Goal: Feedback & Contribution: Contribute content

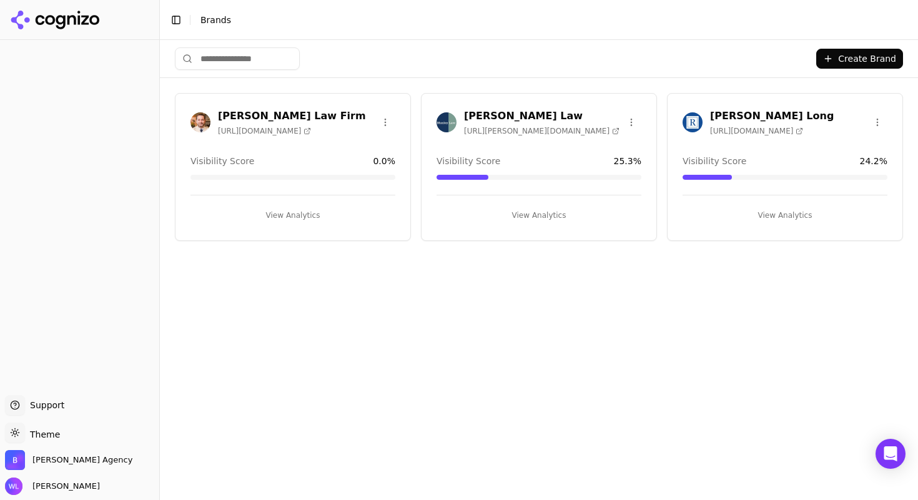
click at [472, 359] on div "Create Brand Giddens Law Firm https://msverdict.com Visibility Score 0.0 % View…" at bounding box center [539, 270] width 758 height 460
click at [477, 117] on h3 "Munley Law" at bounding box center [542, 116] width 156 height 15
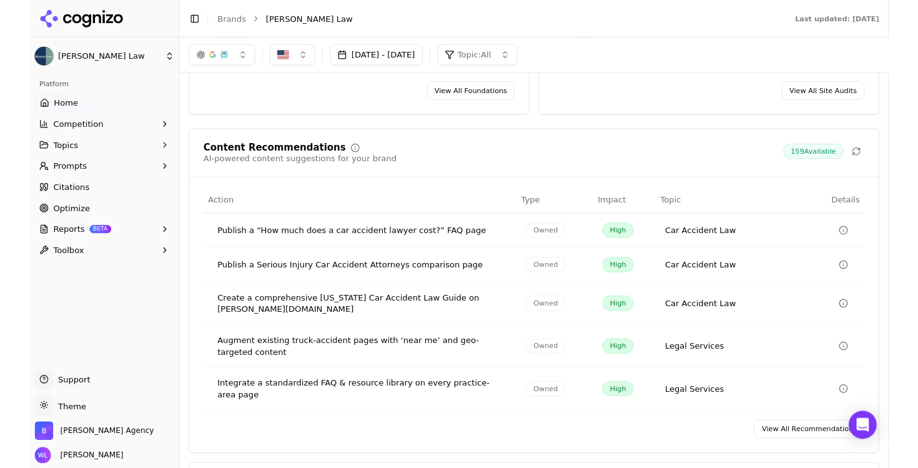
scroll to position [1860, 0]
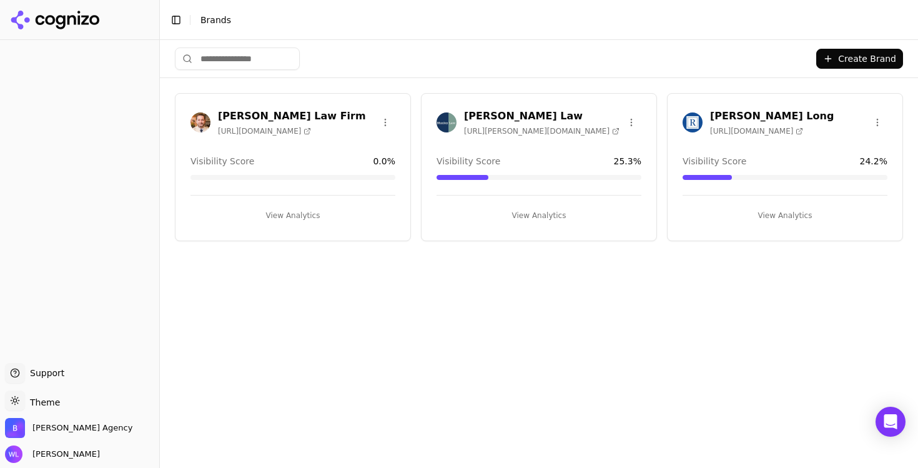
click at [748, 113] on h3 "[PERSON_NAME] Long" at bounding box center [772, 116] width 124 height 15
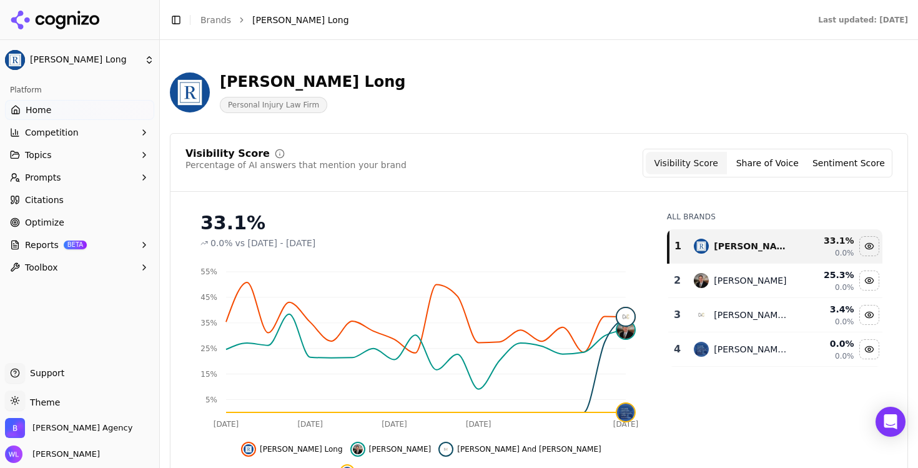
scroll to position [146, 0]
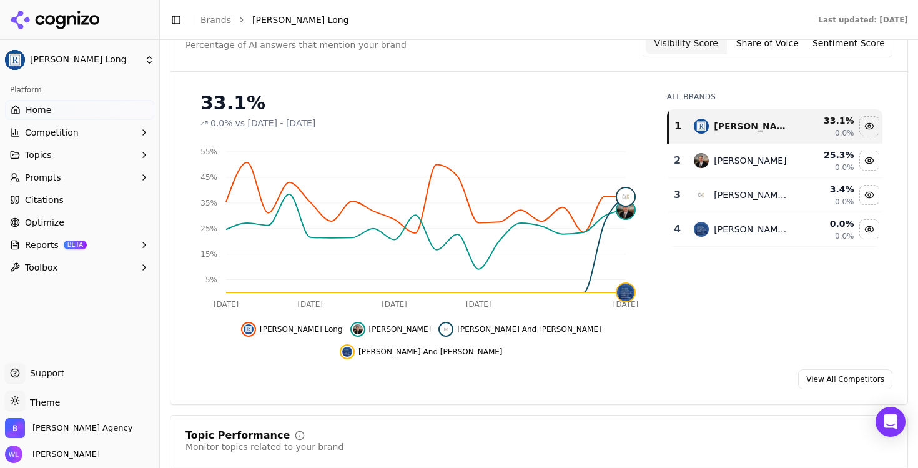
click at [42, 157] on span "Topics" at bounding box center [38, 155] width 27 height 12
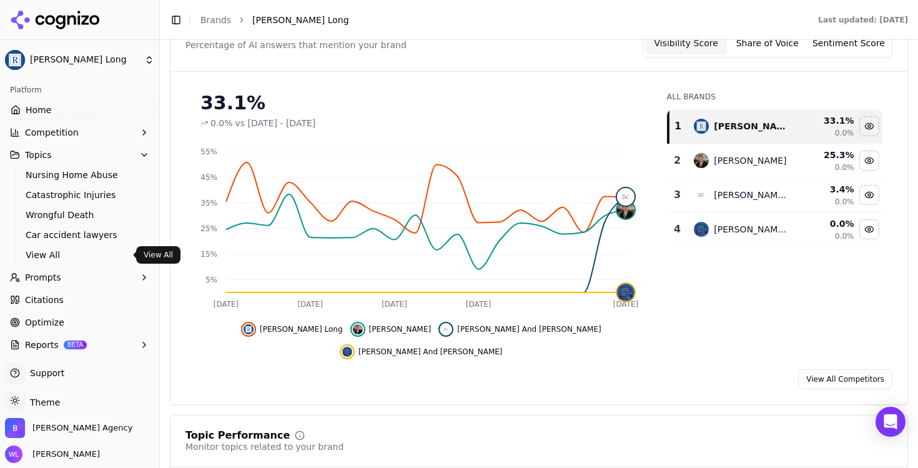
click at [55, 258] on span "View All" at bounding box center [80, 255] width 109 height 12
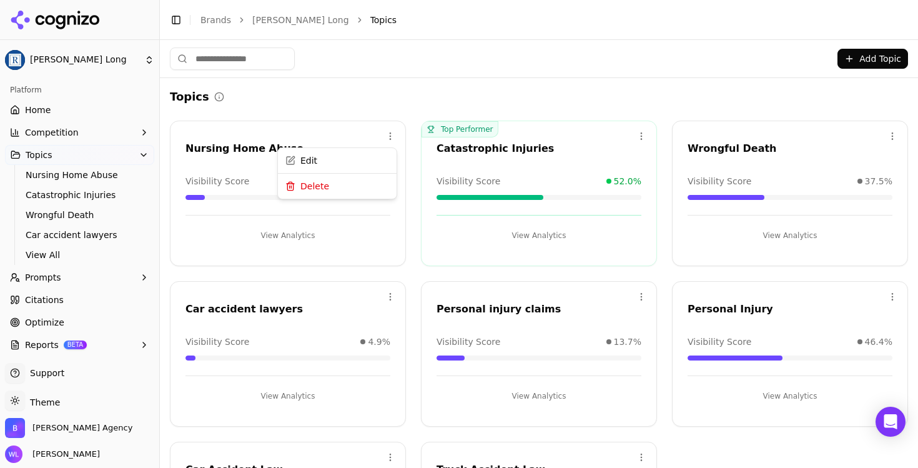
click at [389, 136] on html "Regan Zambri Long Platform Home Competition Topics Nursing Home Abuse Catastrop…" at bounding box center [459, 249] width 918 height 498
click at [362, 182] on div "Delete" at bounding box center [338, 187] width 114 height 20
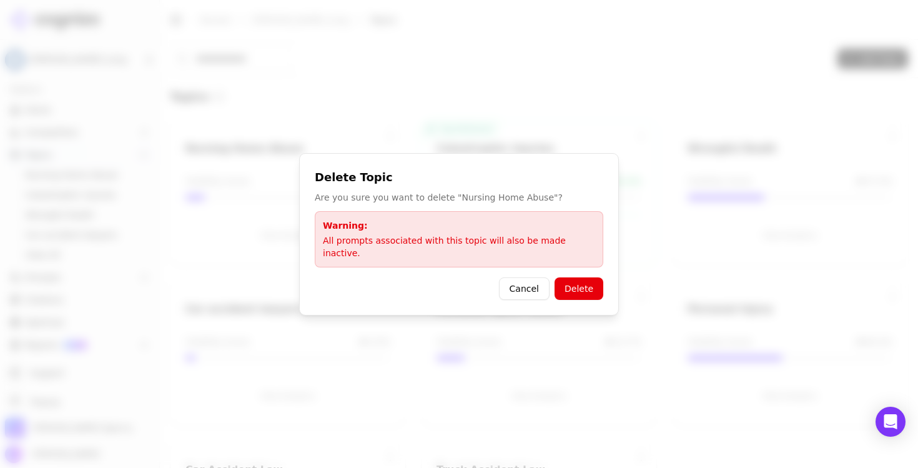
click at [582, 289] on button "Delete" at bounding box center [579, 288] width 49 height 22
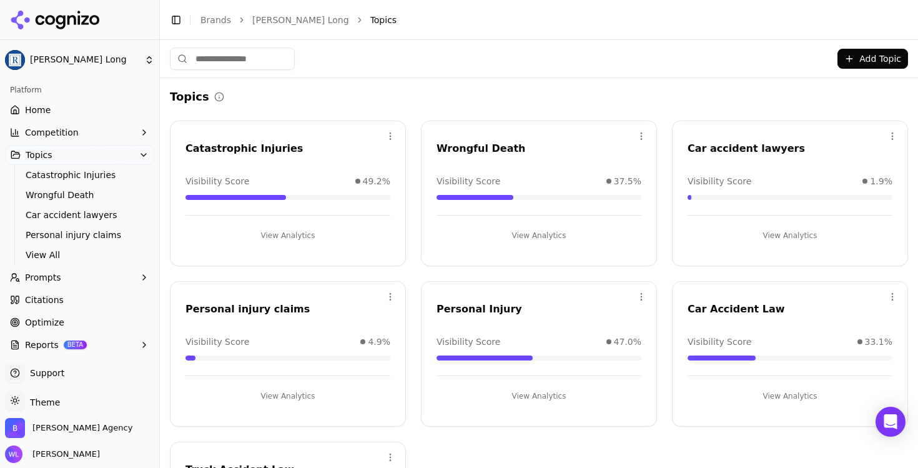
click at [114, 278] on button "Prompts" at bounding box center [79, 277] width 149 height 20
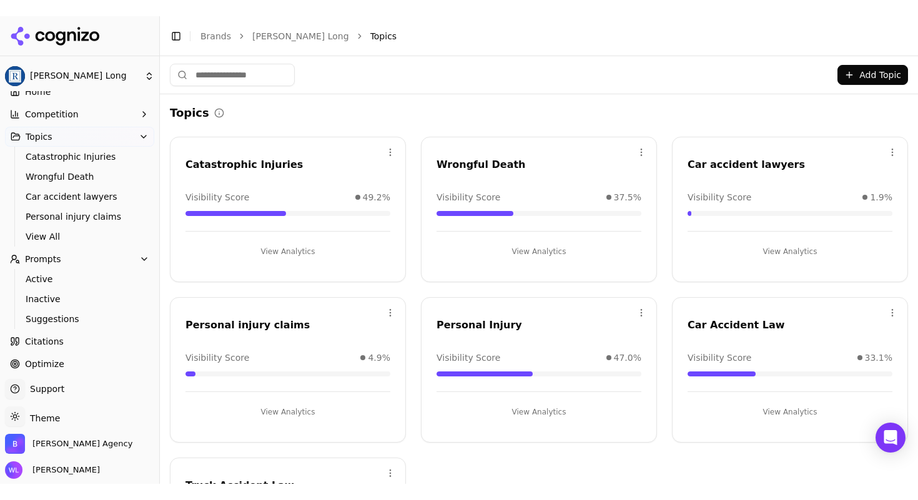
scroll to position [54, 0]
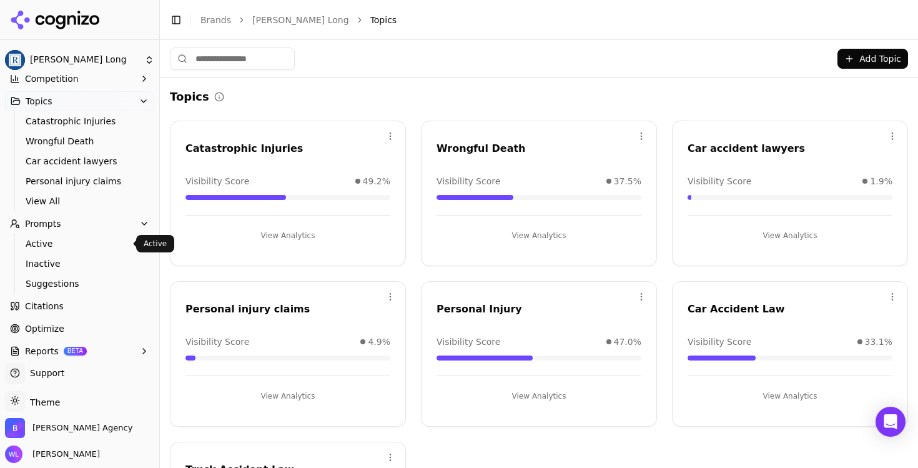
click at [41, 246] on span "Active" at bounding box center [80, 243] width 109 height 12
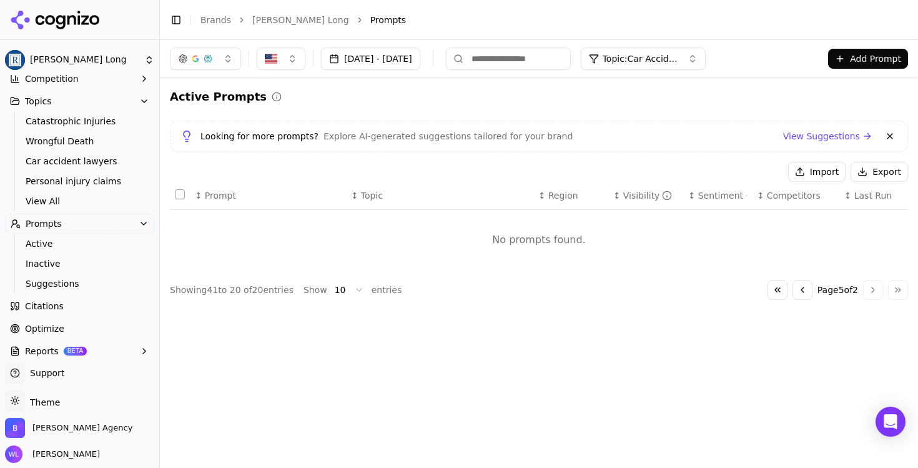
click at [678, 56] on span "Topic: Car Accident Law" at bounding box center [640, 58] width 75 height 12
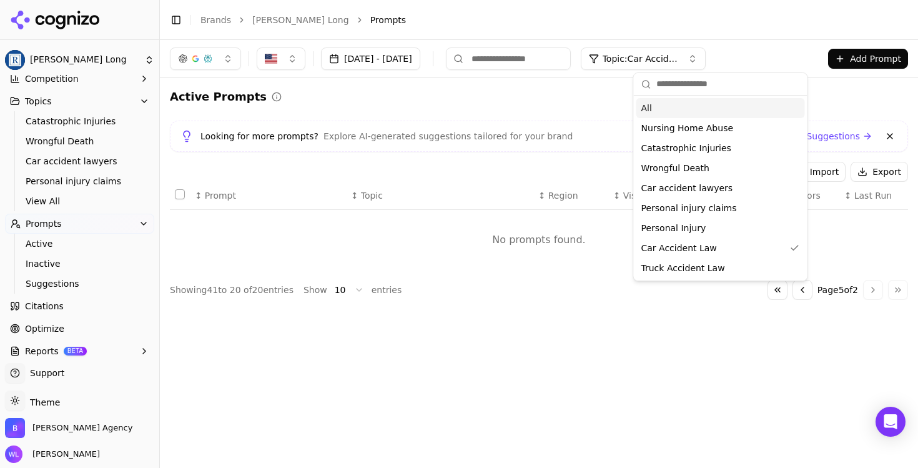
click at [673, 112] on div "All" at bounding box center [721, 108] width 169 height 20
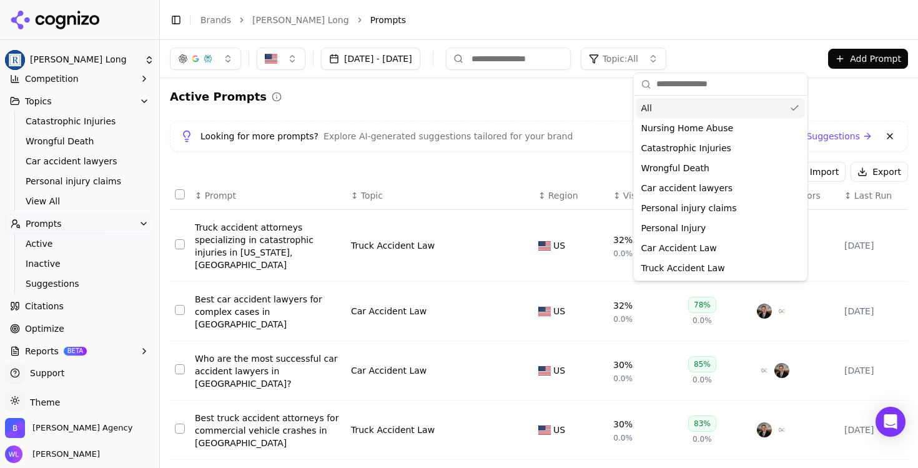
click at [728, 46] on div "Aug 18, 2025 - Sep 17, 2025 Topic: All Add Prompt" at bounding box center [539, 58] width 758 height 37
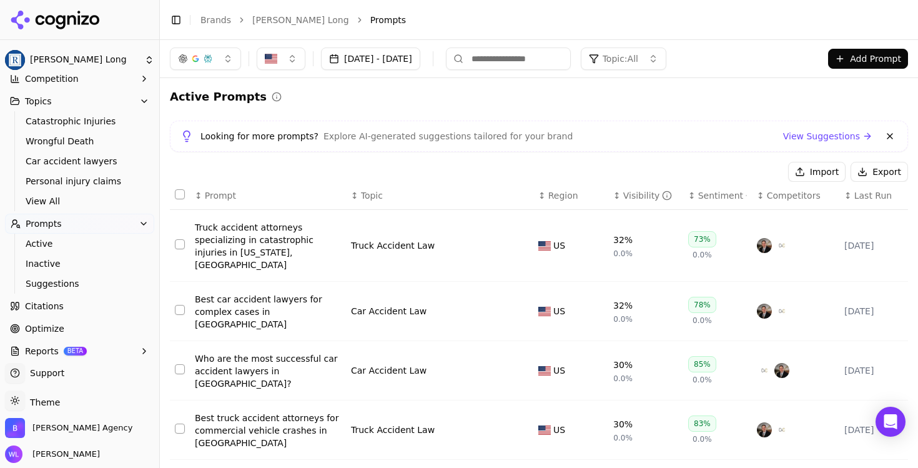
click at [229, 235] on div "Truck accident attorneys specializing in catastrophic injuries in Washington, DC" at bounding box center [268, 246] width 146 height 50
click at [515, 242] on button "Data table" at bounding box center [521, 245] width 15 height 15
click at [517, 238] on button "Data table" at bounding box center [521, 245] width 15 height 15
click at [333, 102] on div "Active Prompts" at bounding box center [539, 96] width 738 height 17
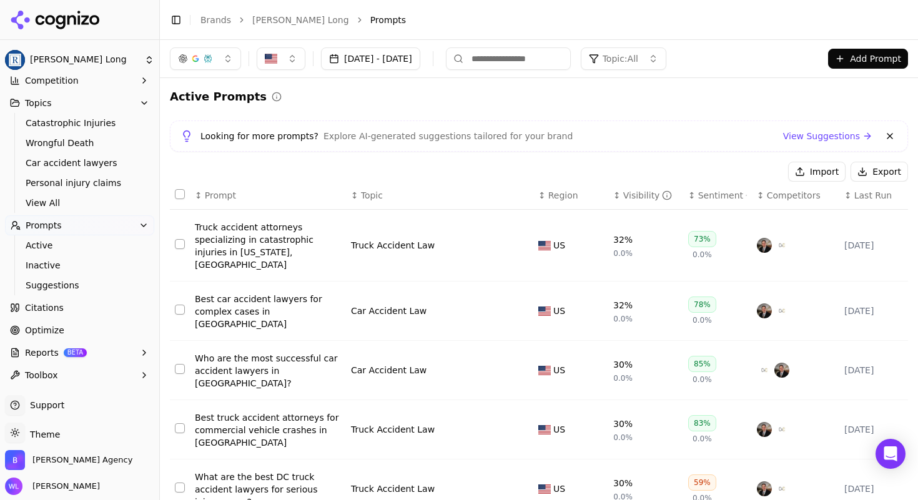
click at [66, 110] on button "Topics" at bounding box center [79, 103] width 149 height 20
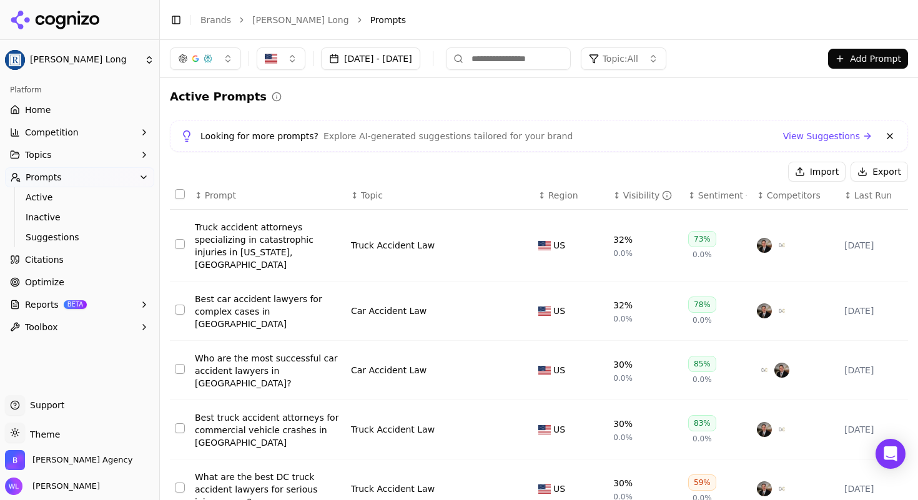
click at [65, 112] on link "Home" at bounding box center [79, 110] width 149 height 20
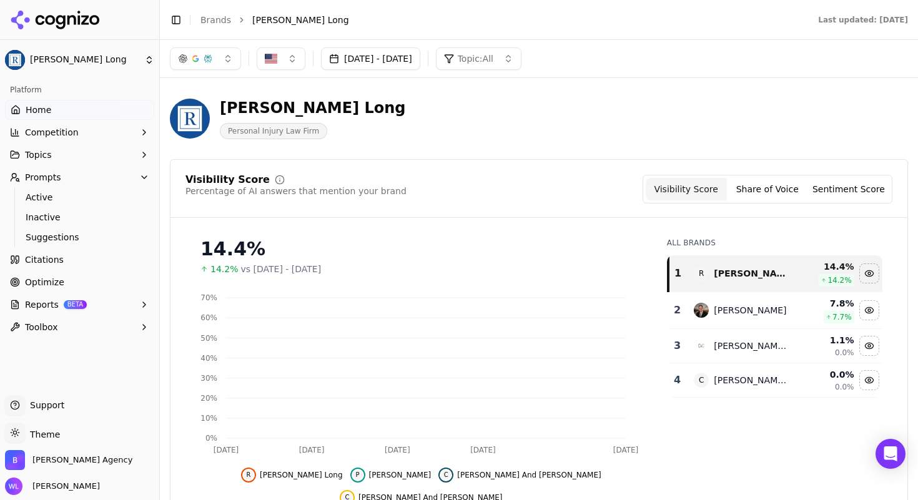
click at [52, 152] on button "Topics" at bounding box center [79, 155] width 149 height 20
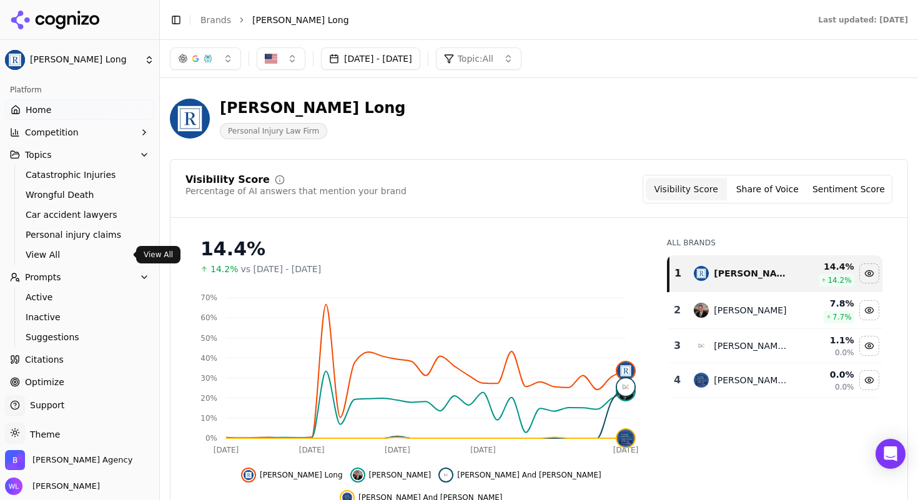
click at [46, 249] on span "View All" at bounding box center [80, 255] width 109 height 12
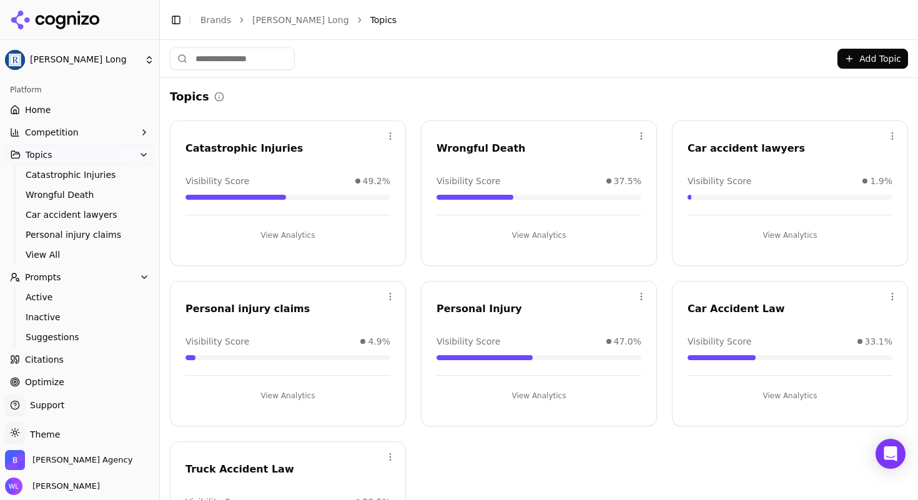
click at [880, 134] on html "Regan Zambri Long Platform Home Competition Topics Catastrophic Injuries Wrongf…" at bounding box center [459, 265] width 918 height 530
click at [836, 188] on div "Delete" at bounding box center [834, 187] width 114 height 20
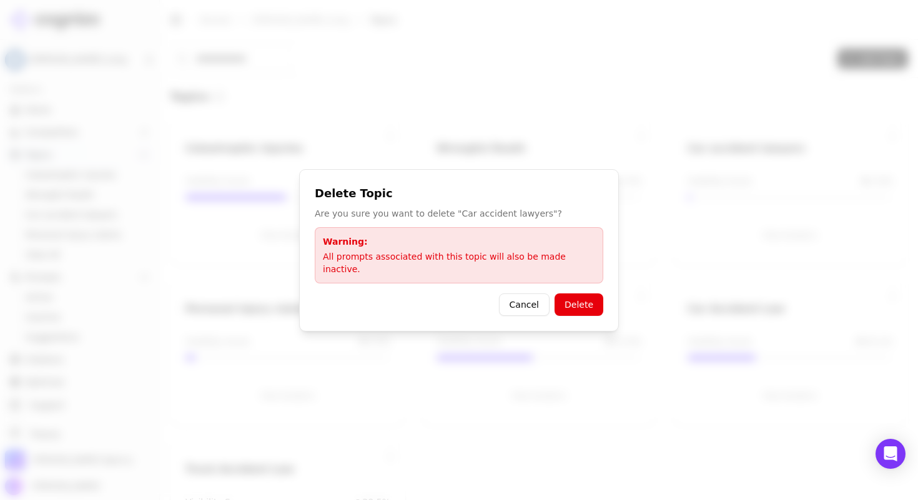
click at [588, 304] on button "Delete" at bounding box center [579, 305] width 49 height 22
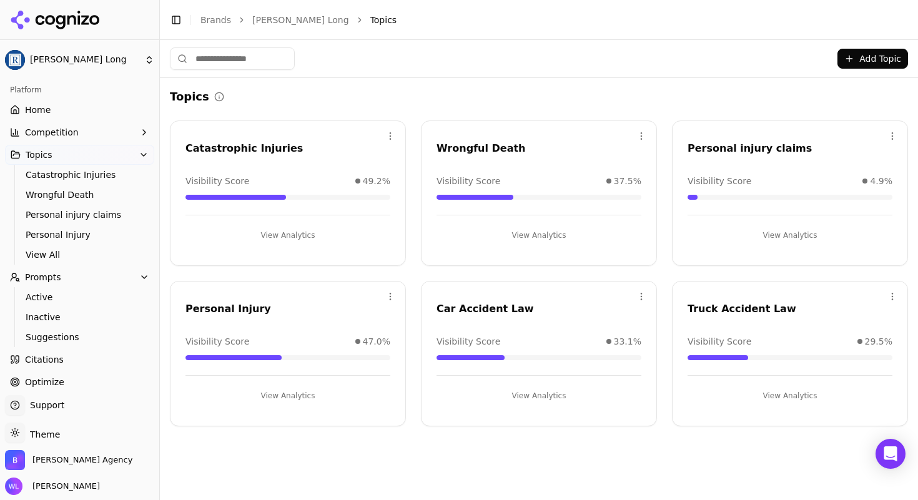
click at [893, 135] on html "Regan Zambri Long Platform Home Competition Topics Catastrophic Injuries Wrongf…" at bounding box center [459, 265] width 918 height 530
click at [848, 187] on div "Delete" at bounding box center [843, 187] width 114 height 20
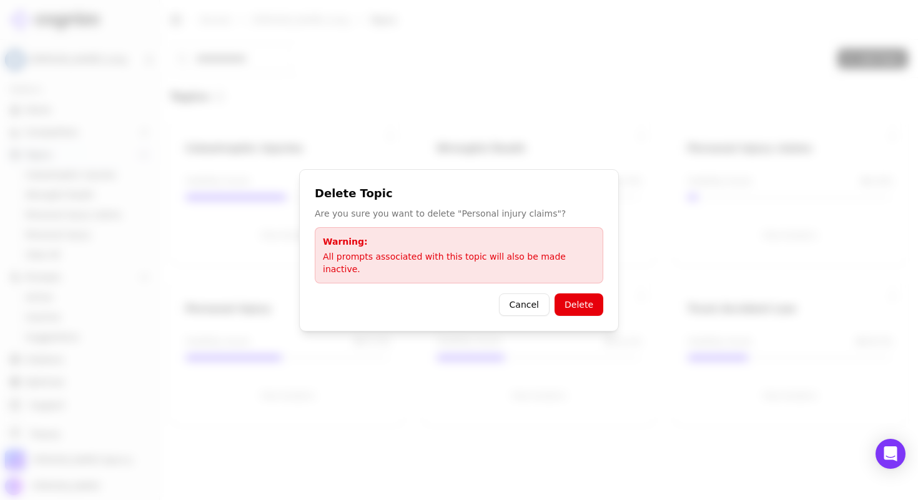
click at [569, 303] on button "Delete" at bounding box center [579, 305] width 49 height 22
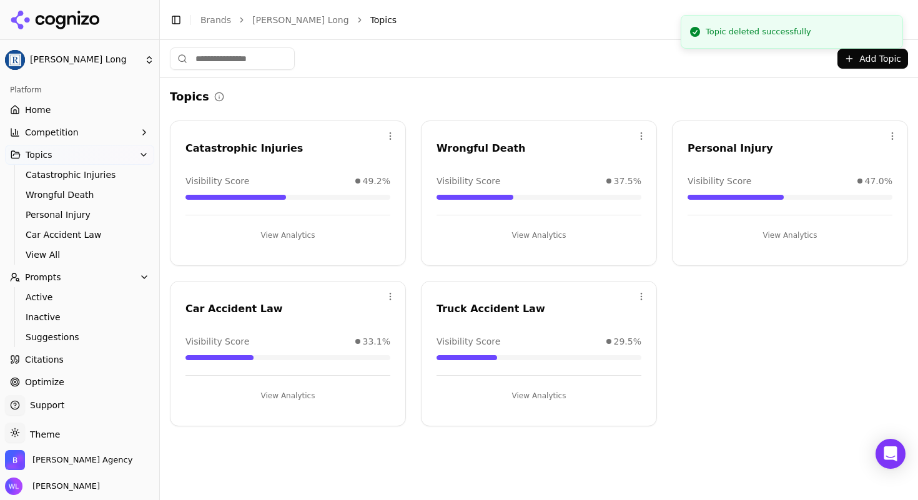
click at [863, 61] on button "Add Topic" at bounding box center [873, 59] width 71 height 20
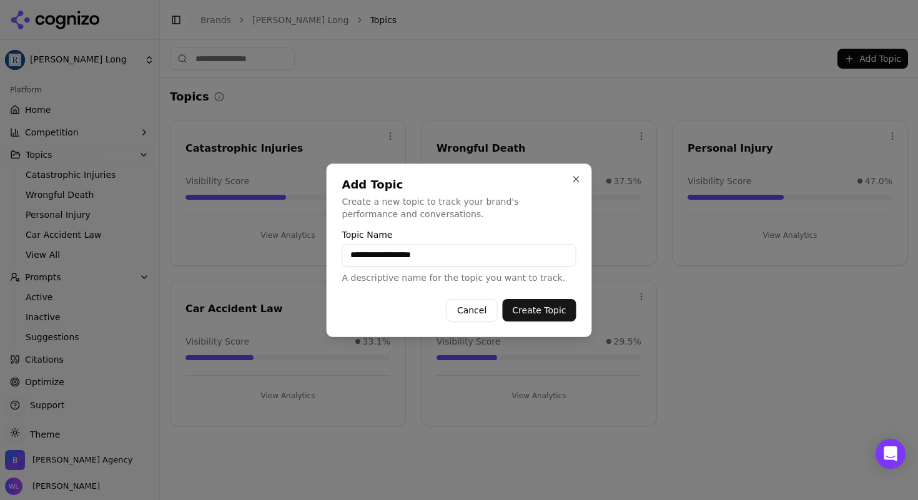
type input "**********"
click at [539, 307] on button "Create Topic" at bounding box center [539, 310] width 74 height 22
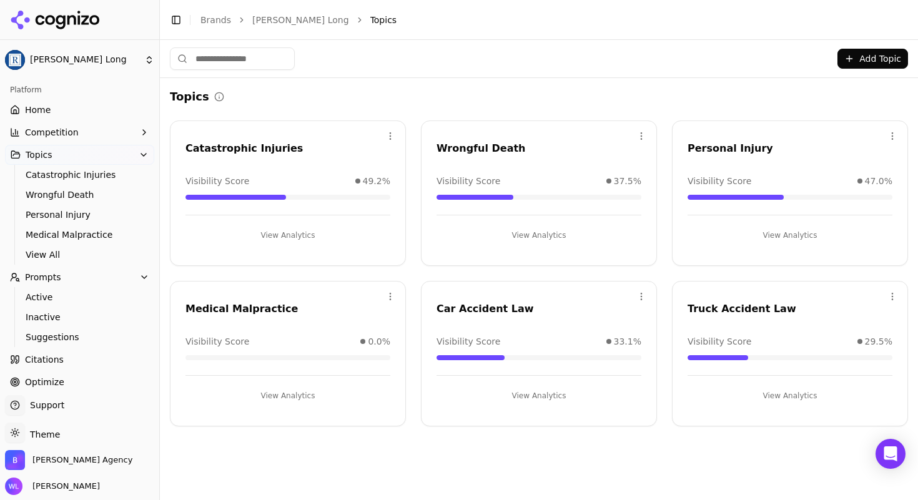
click at [876, 57] on button "Add Topic" at bounding box center [873, 59] width 71 height 20
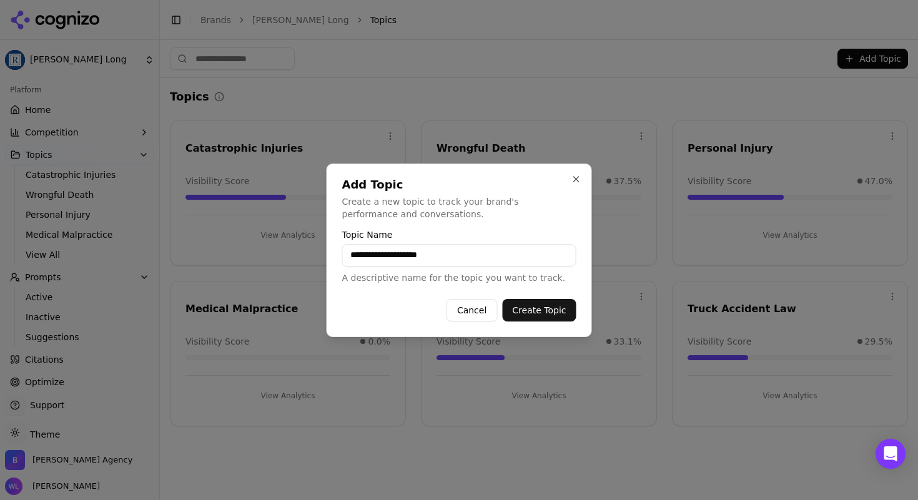
type input "**********"
click at [528, 310] on button "Create Topic" at bounding box center [539, 310] width 74 height 22
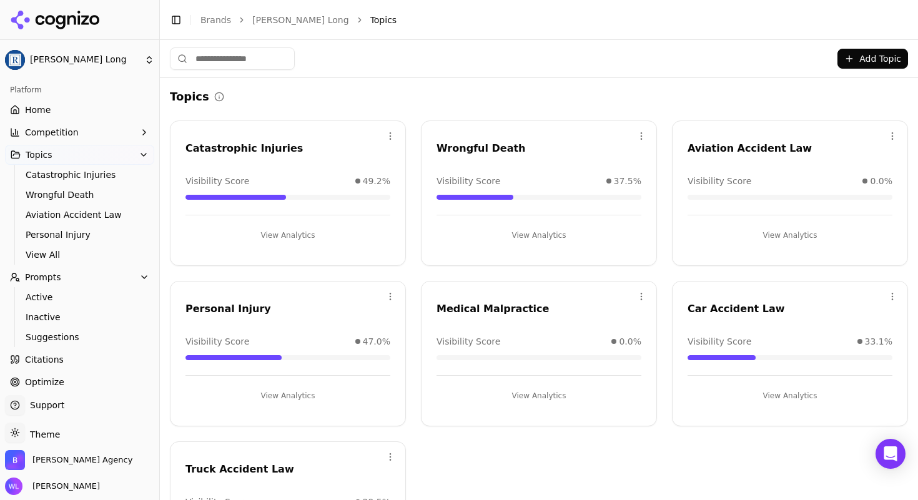
click at [139, 159] on icon "button" at bounding box center [144, 155] width 10 height 10
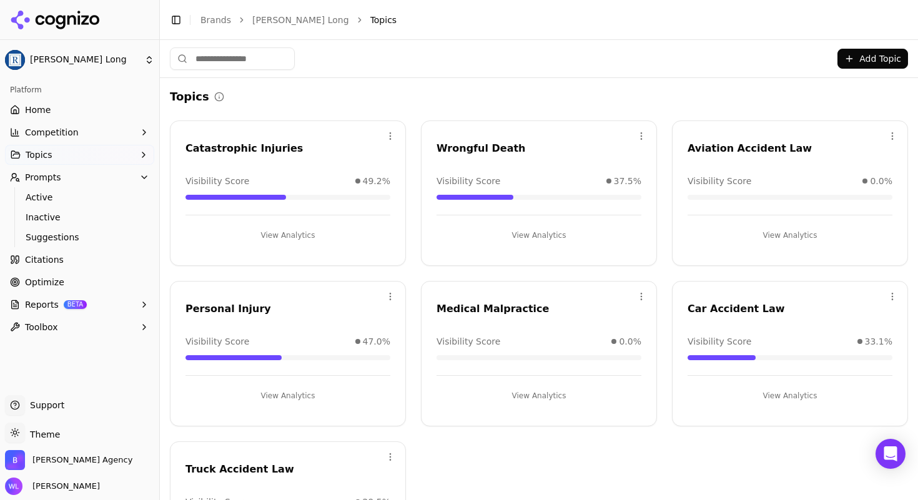
click at [83, 178] on button "Prompts" at bounding box center [79, 177] width 149 height 20
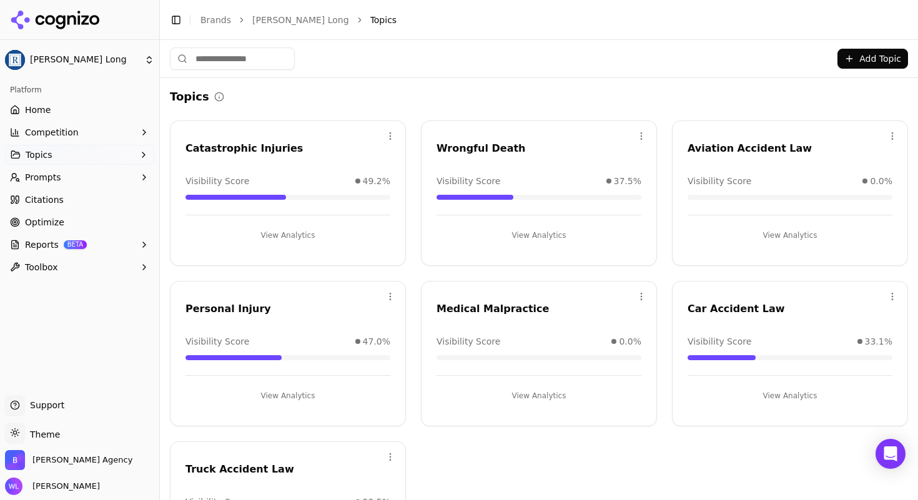
click at [66, 181] on button "Prompts" at bounding box center [79, 177] width 149 height 20
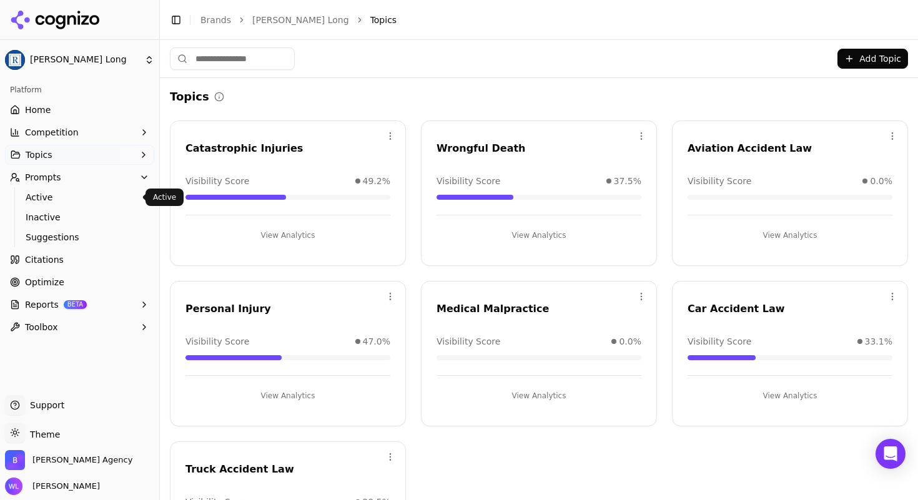
click at [45, 202] on span "Active" at bounding box center [80, 197] width 109 height 12
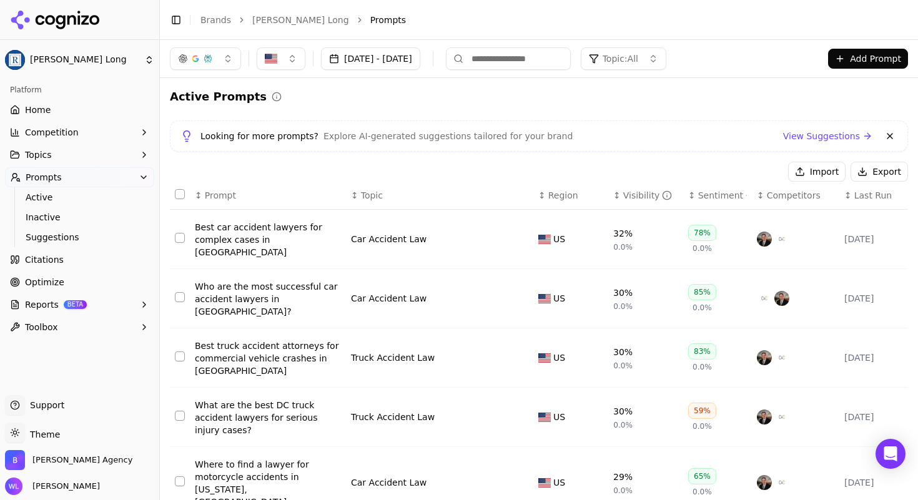
click at [846, 135] on link "View Suggestions" at bounding box center [827, 136] width 89 height 12
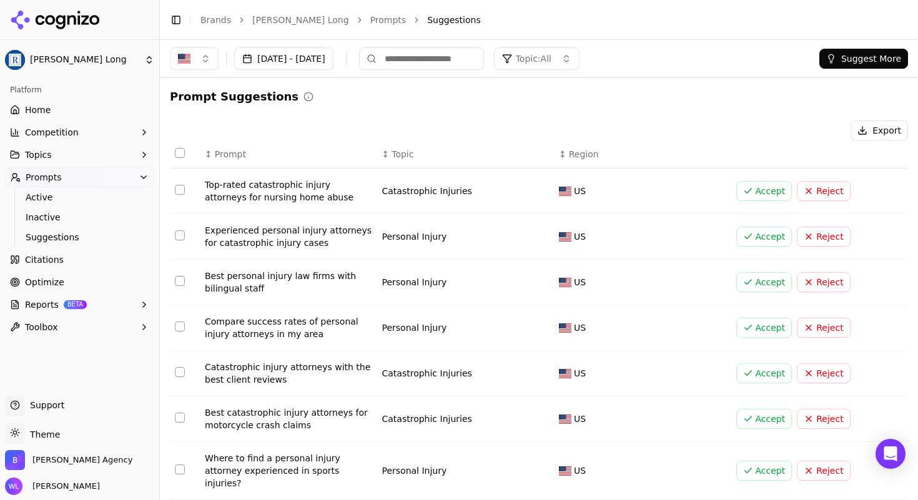
click at [832, 284] on button "Reject" at bounding box center [823, 282] width 53 height 20
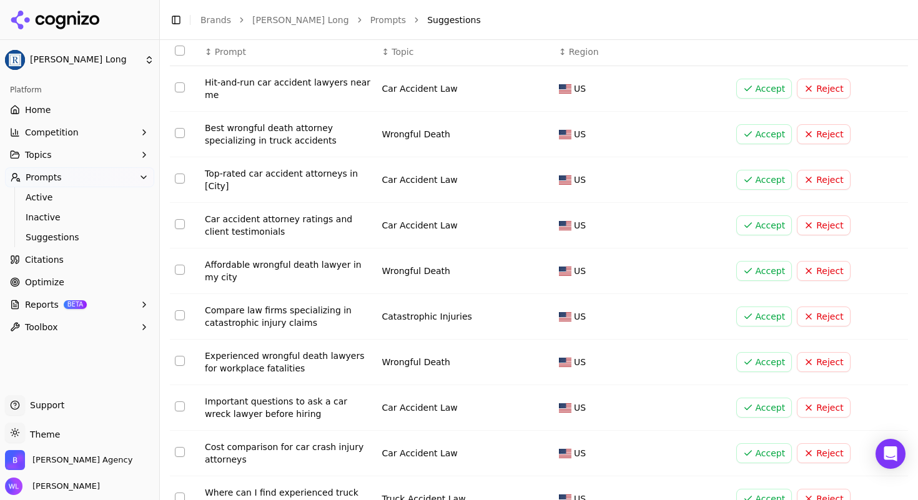
scroll to position [103, 0]
drag, startPoint x: 239, startPoint y: 275, endPoint x: 186, endPoint y: 257, distance: 56.1
click at [186, 257] on tr "Affordable wrongful death lawyer in my city Wrongful Death US Accept Reject" at bounding box center [539, 271] width 738 height 46
copy tr "Affordable wrongful death lawyer in my city"
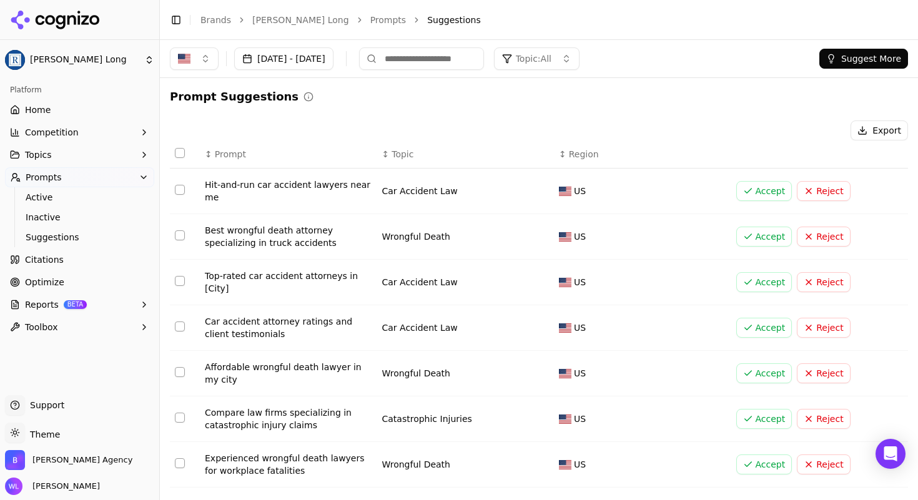
click at [752, 195] on button "Accept" at bounding box center [765, 191] width 56 height 20
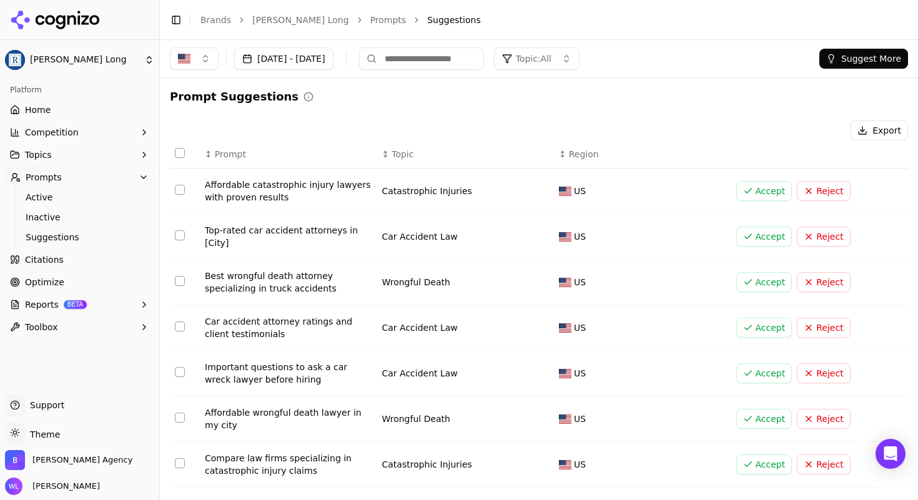
click at [280, 372] on div "Important questions to ask a car wreck lawyer before hiring" at bounding box center [288, 373] width 167 height 25
click at [240, 381] on div "Important questions to ask a car wreck lawyer before hiring" at bounding box center [288, 373] width 167 height 25
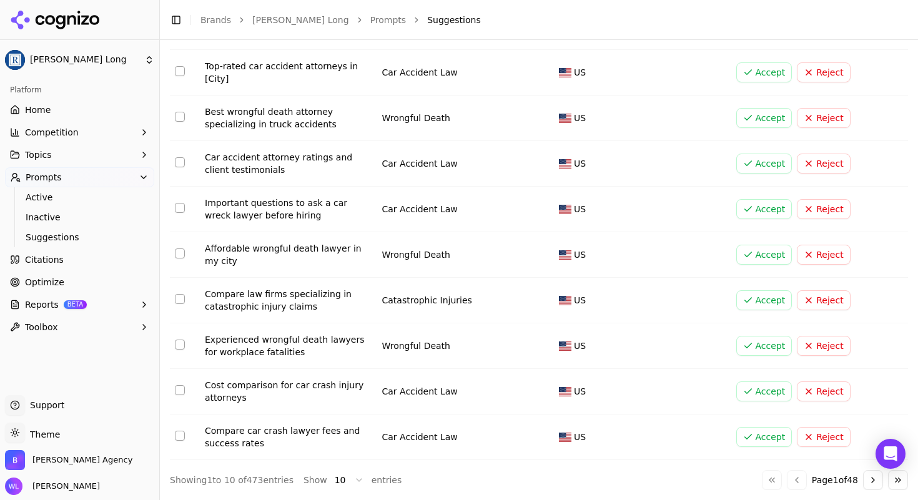
click at [863, 489] on button "Go to next page" at bounding box center [873, 480] width 20 height 20
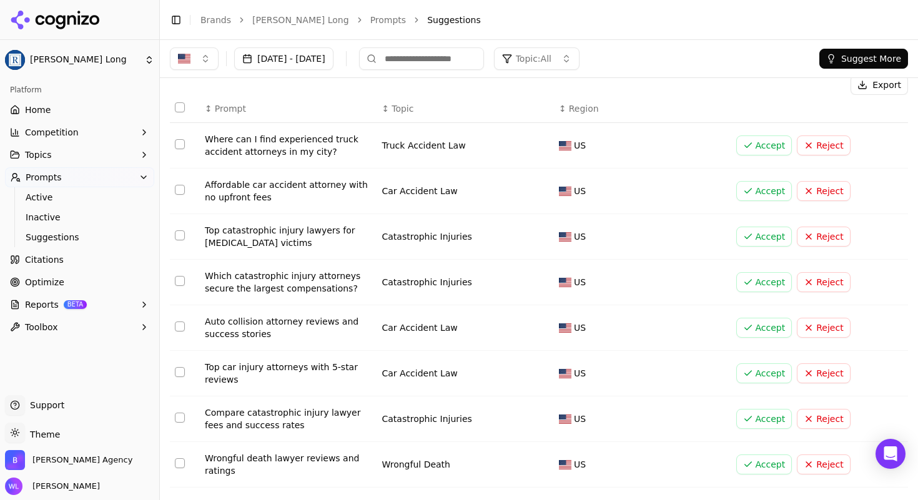
scroll to position [0, 0]
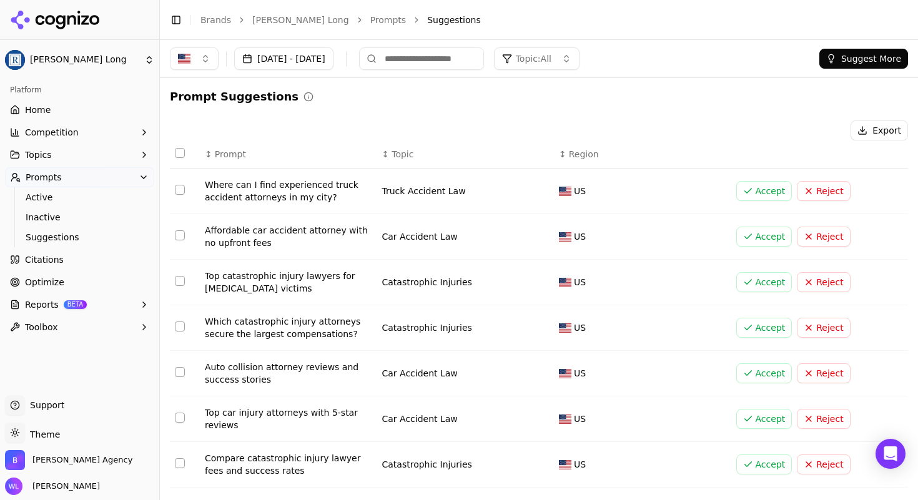
click at [753, 194] on button "Accept" at bounding box center [765, 191] width 56 height 20
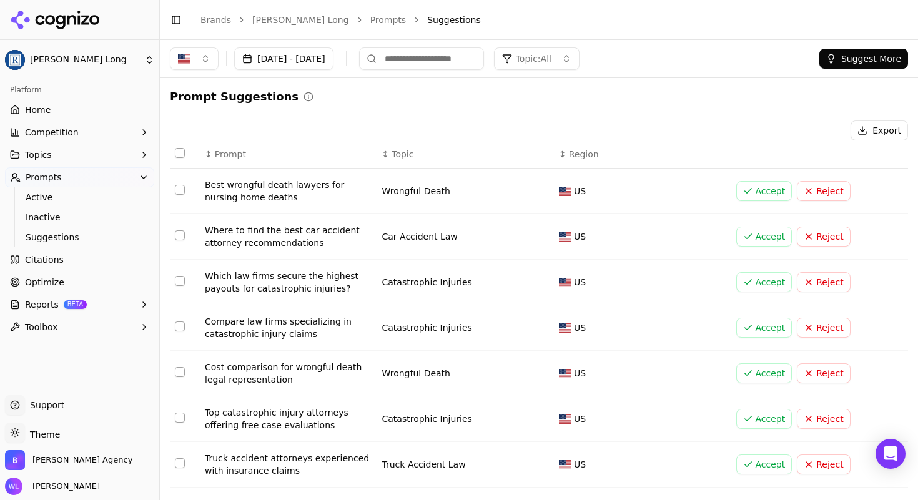
click at [552, 62] on span "Topic: All" at bounding box center [534, 58] width 36 height 12
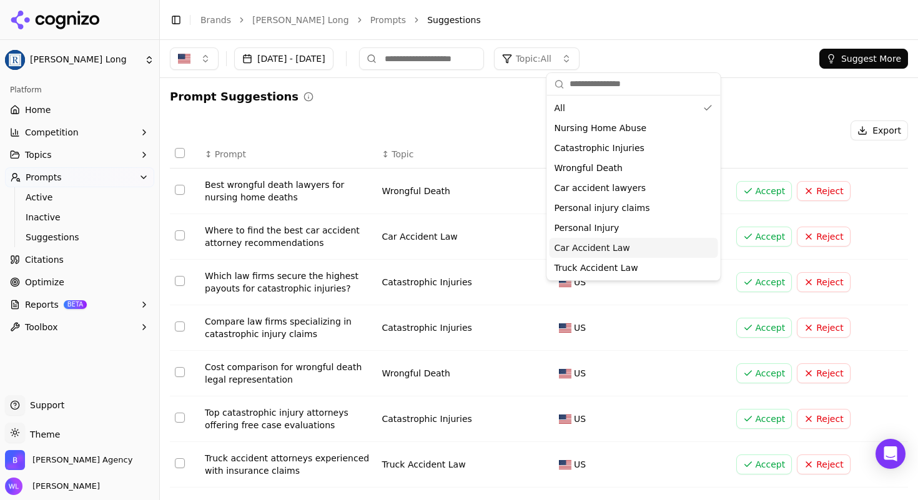
click at [593, 256] on div "Car Accident Law" at bounding box center [634, 248] width 169 height 20
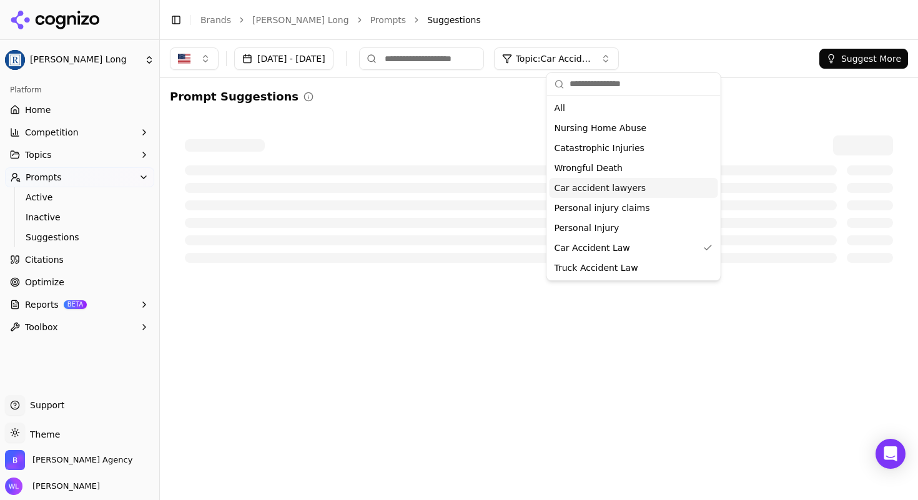
click at [745, 83] on div "Prompt Suggestions Command Palette Search for a command to run..." at bounding box center [539, 183] width 758 height 210
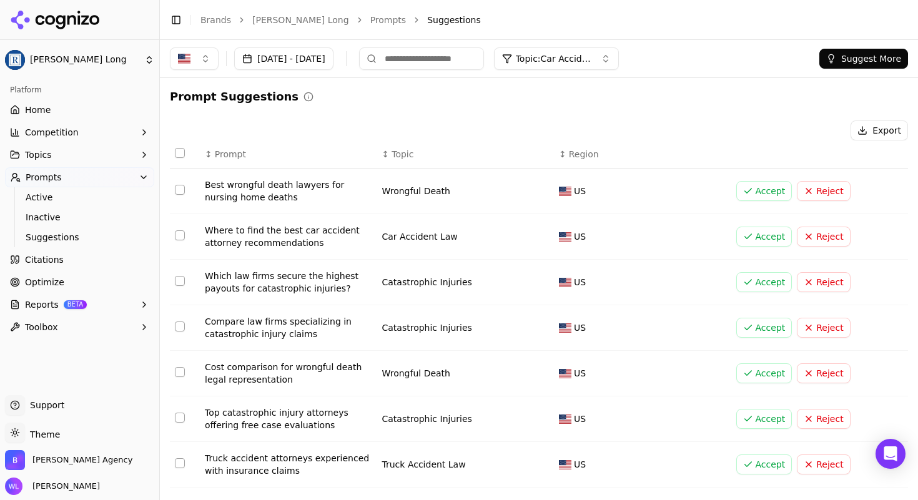
click at [591, 57] on span "Topic: Car Accident Law" at bounding box center [553, 58] width 75 height 12
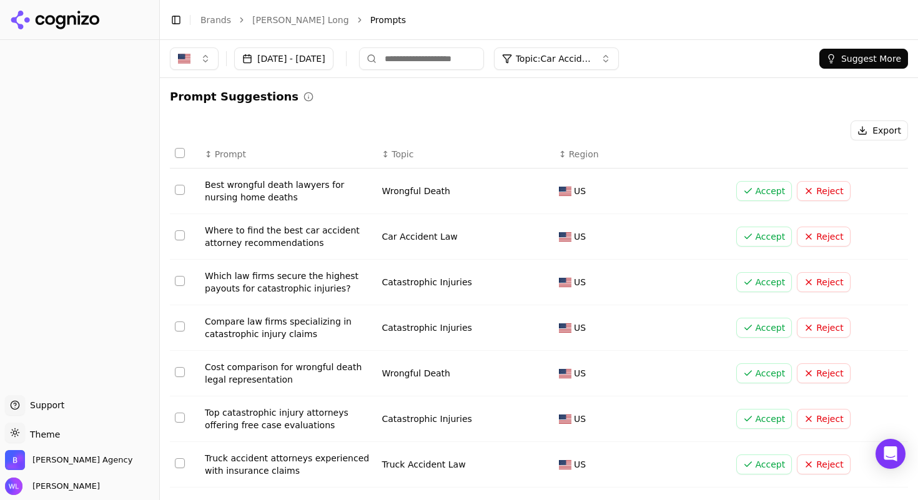
click at [591, 56] on span "Topic: Car Accident Law" at bounding box center [553, 58] width 75 height 12
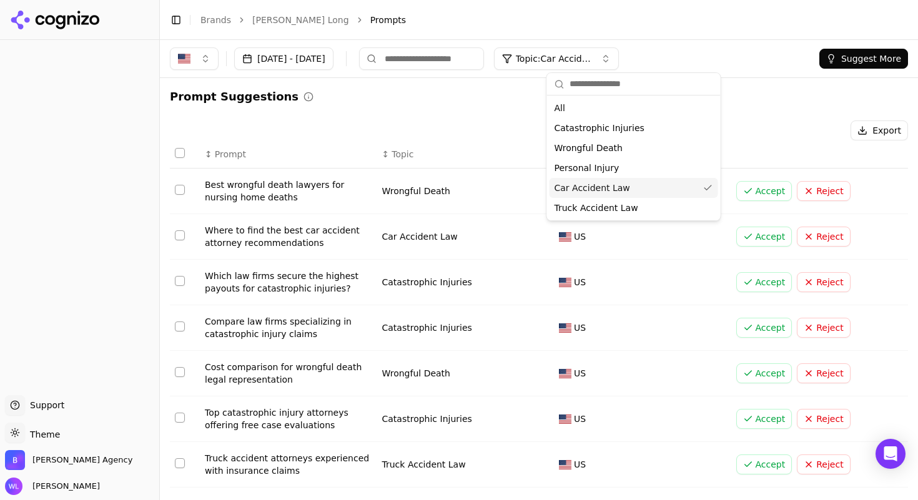
click at [618, 182] on span "Car Accident Law" at bounding box center [593, 188] width 76 height 12
click at [484, 97] on div "Prompt Suggestions" at bounding box center [539, 96] width 738 height 17
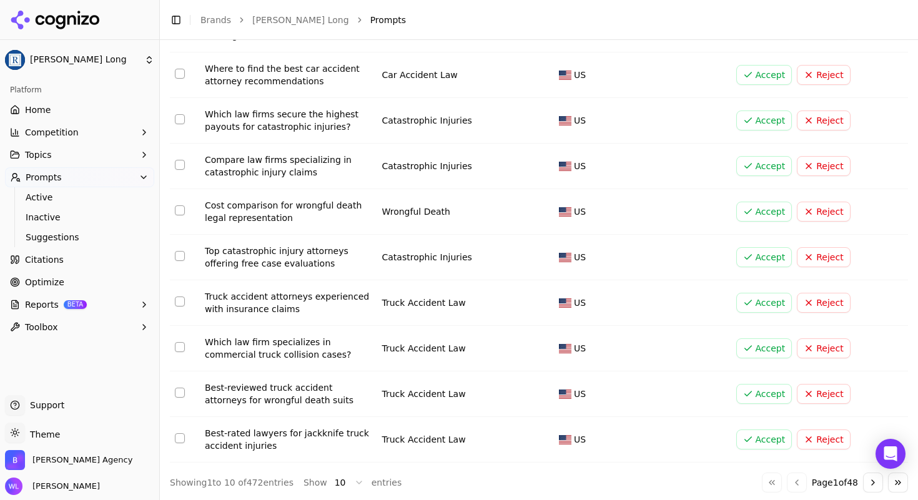
scroll to position [164, 0]
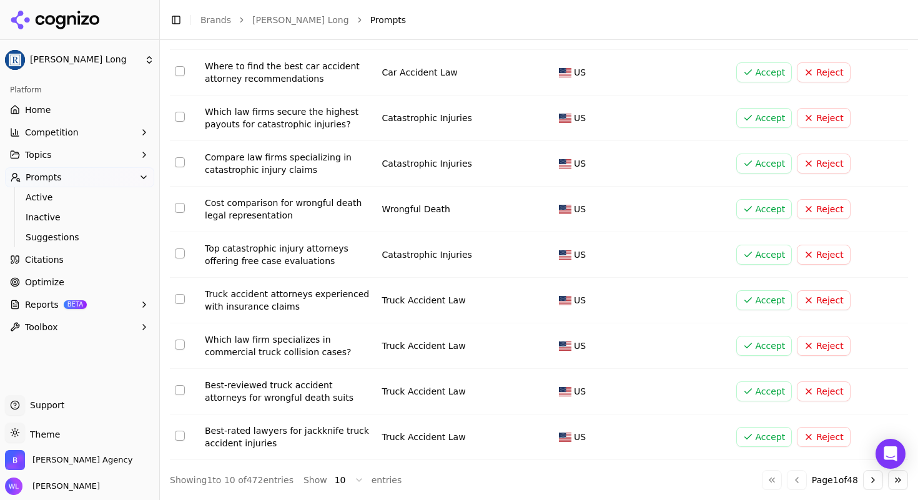
click at [768, 301] on button "Accept" at bounding box center [765, 300] width 56 height 20
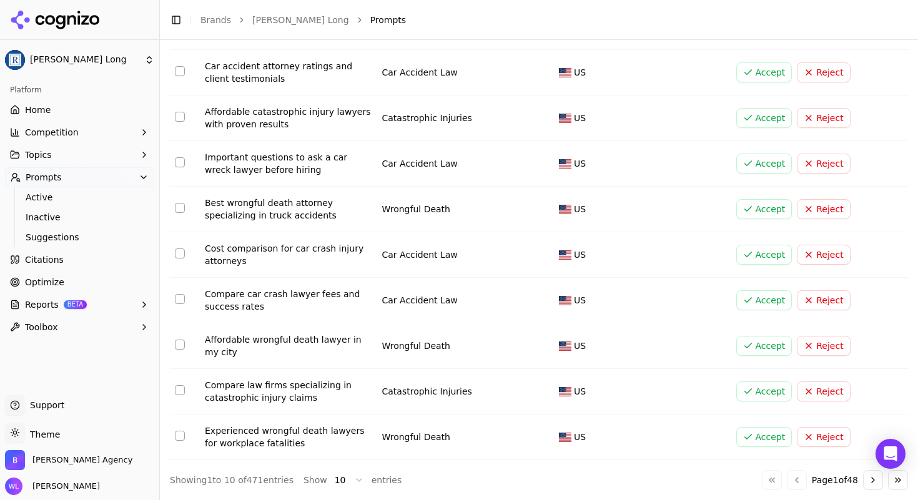
click at [863, 482] on button "Go to next page" at bounding box center [873, 480] width 20 height 20
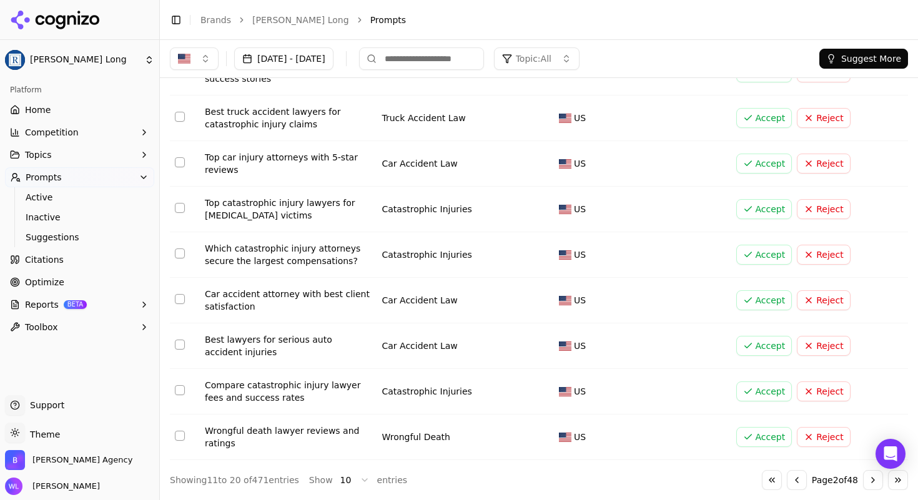
scroll to position [0, 0]
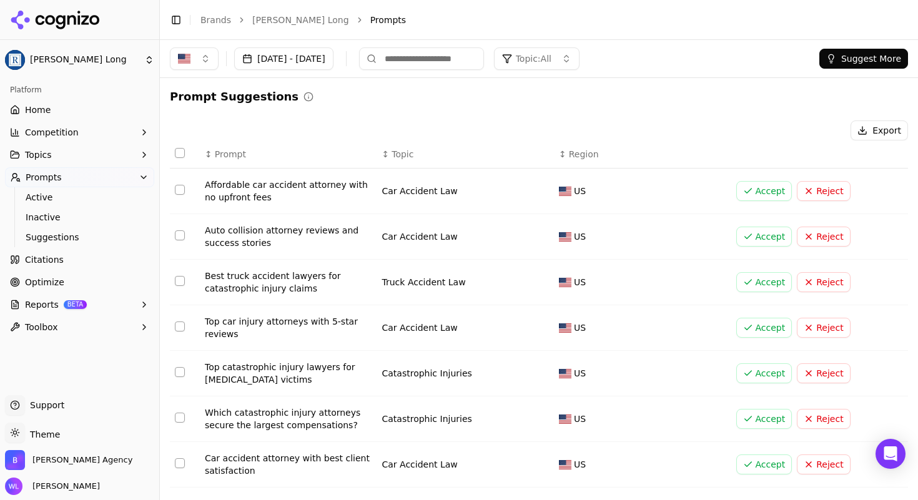
click at [745, 286] on button "Accept" at bounding box center [765, 282] width 56 height 20
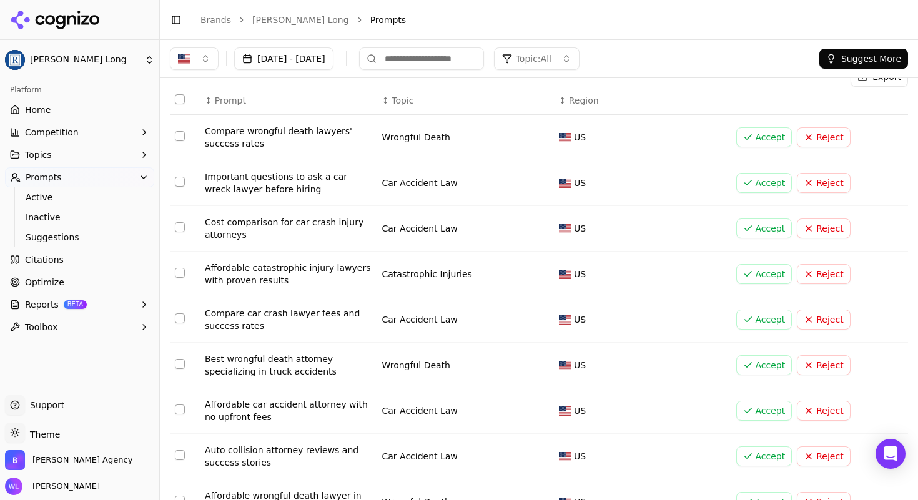
scroll to position [97, 0]
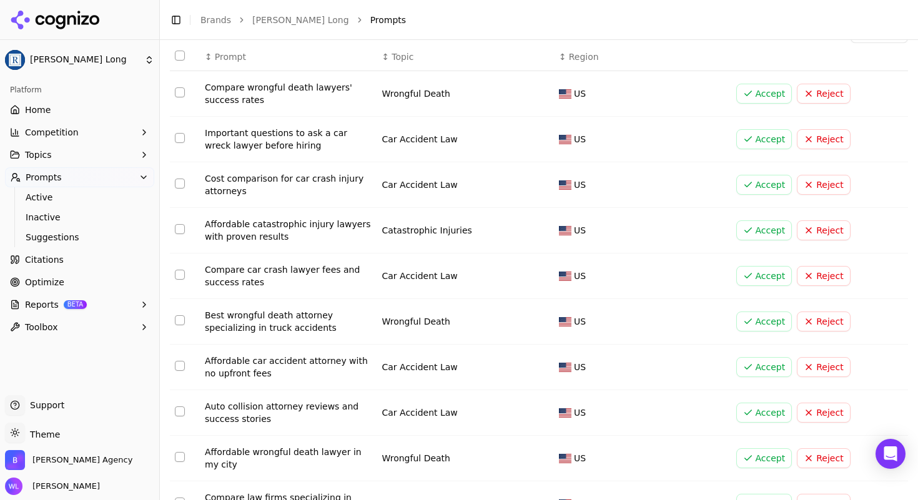
click at [752, 324] on button "Accept" at bounding box center [765, 322] width 56 height 20
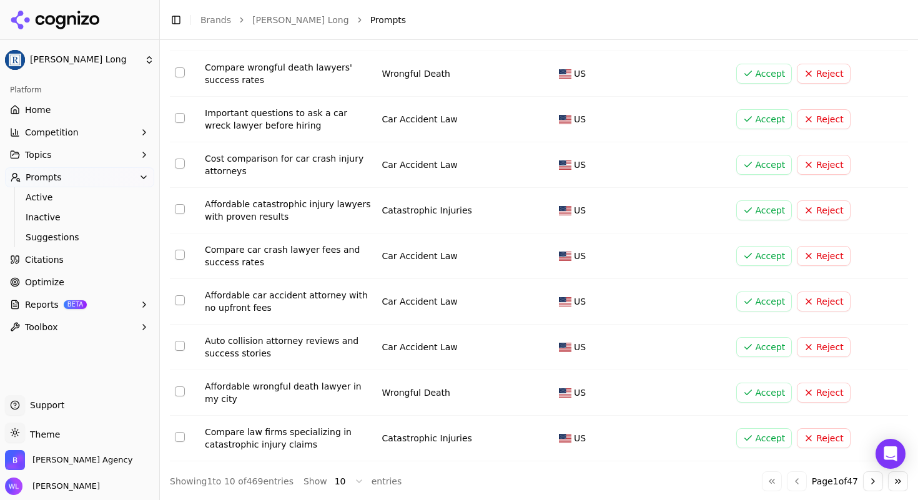
scroll to position [164, 0]
click at [870, 480] on button "Go to next page" at bounding box center [873, 480] width 20 height 20
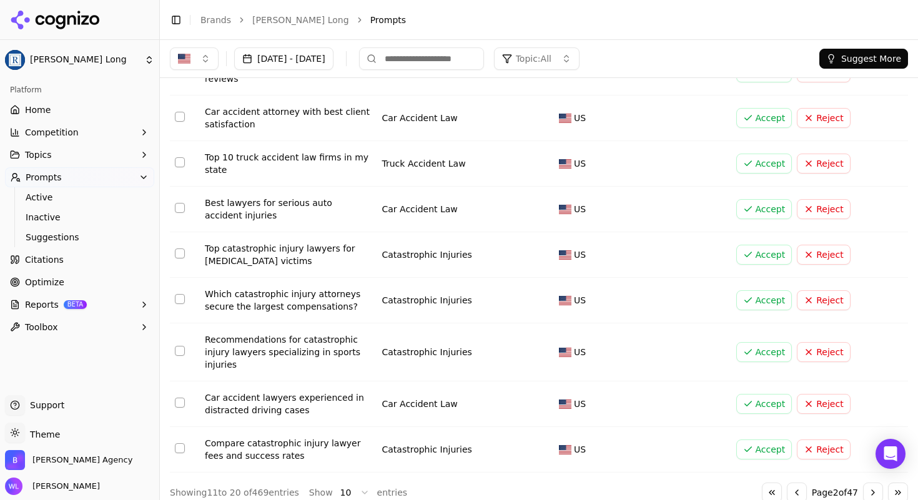
scroll to position [0, 0]
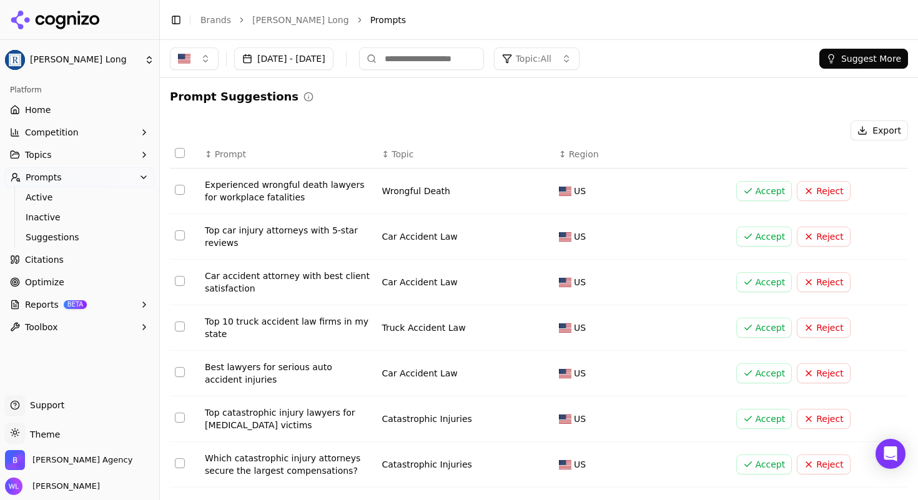
click at [750, 375] on button "Accept" at bounding box center [765, 374] width 56 height 20
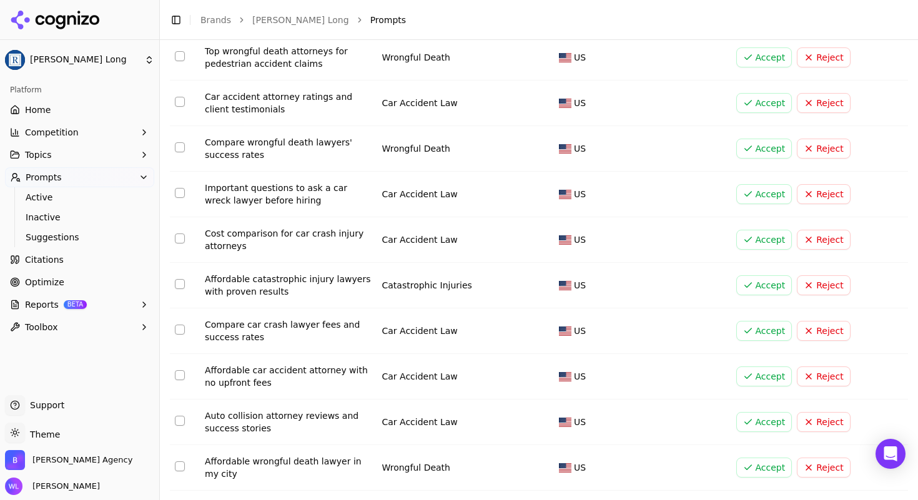
scroll to position [164, 0]
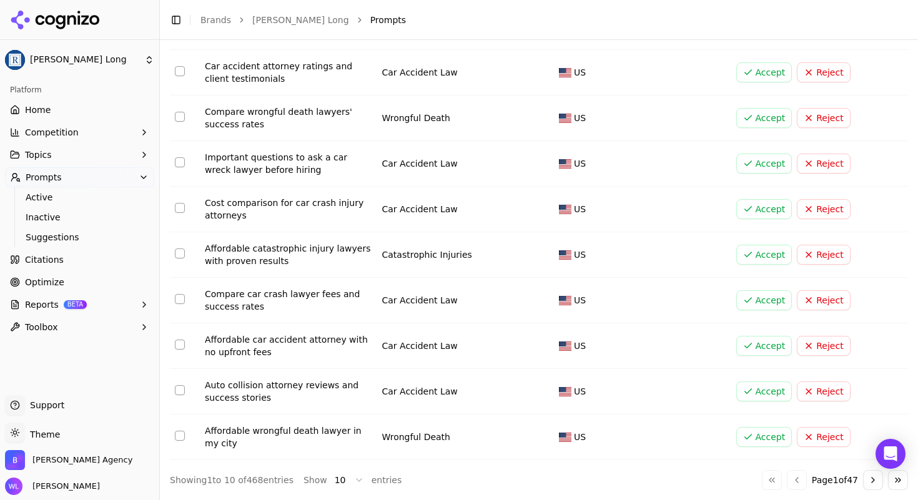
click at [865, 480] on button "Go to next page" at bounding box center [873, 480] width 20 height 20
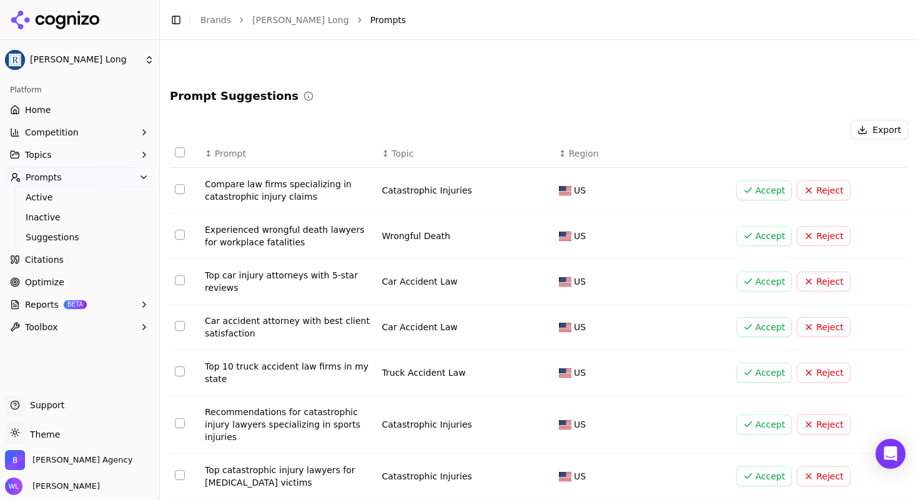
scroll to position [0, 0]
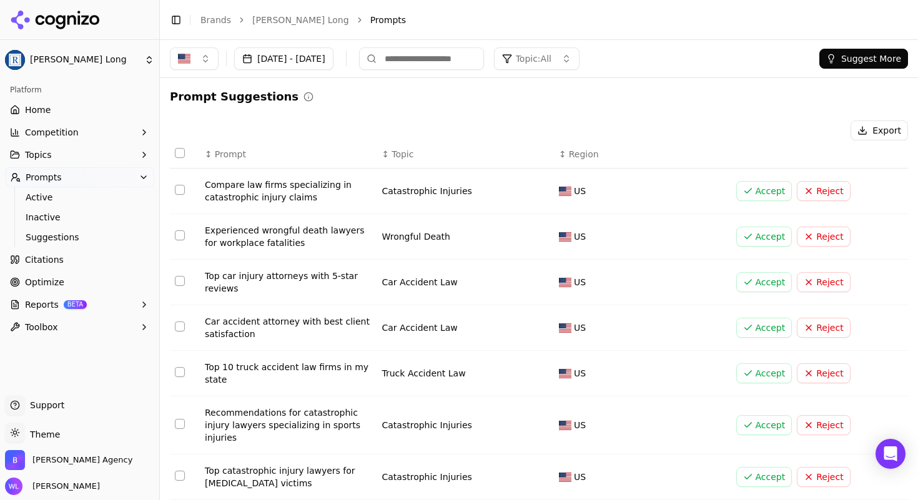
click at [809, 246] on button "Reject" at bounding box center [823, 237] width 53 height 20
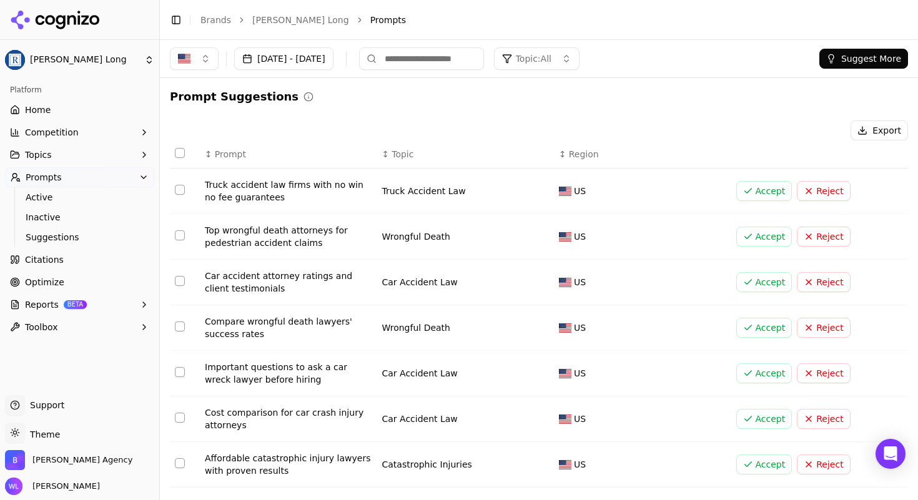
click at [746, 376] on button "Accept" at bounding box center [765, 374] width 56 height 20
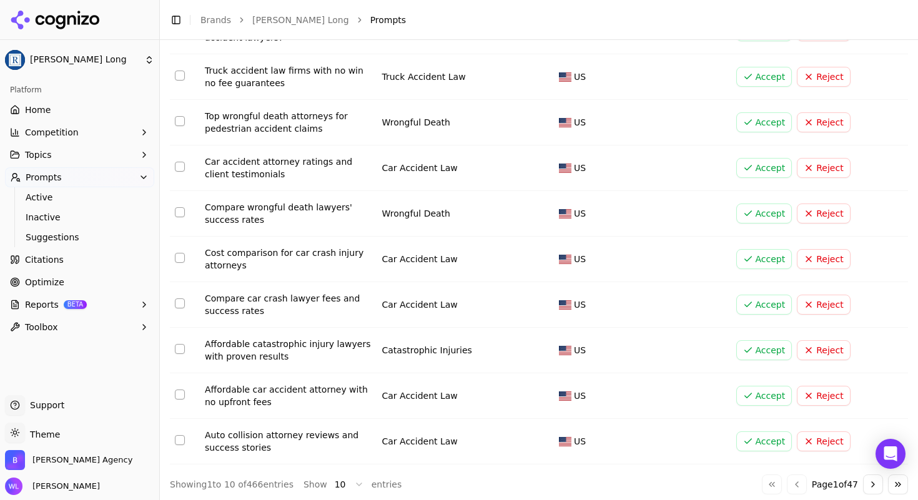
scroll to position [164, 0]
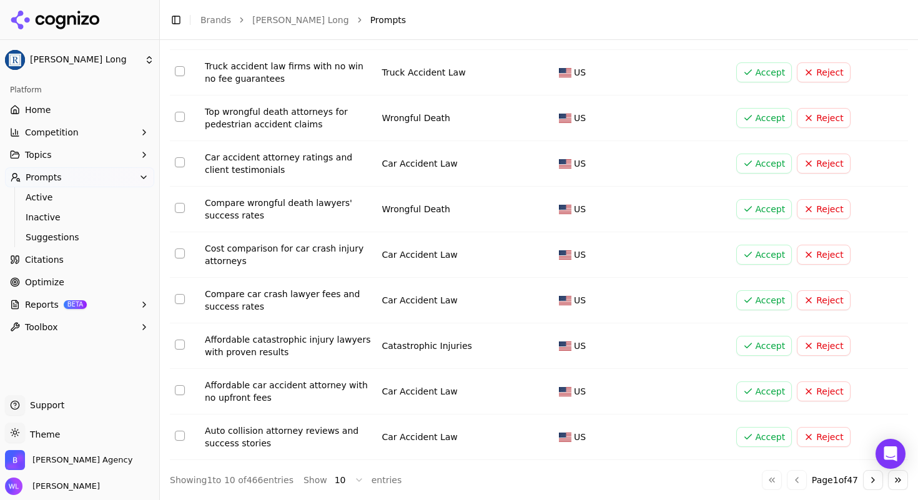
click at [866, 483] on button "Go to next page" at bounding box center [873, 480] width 20 height 20
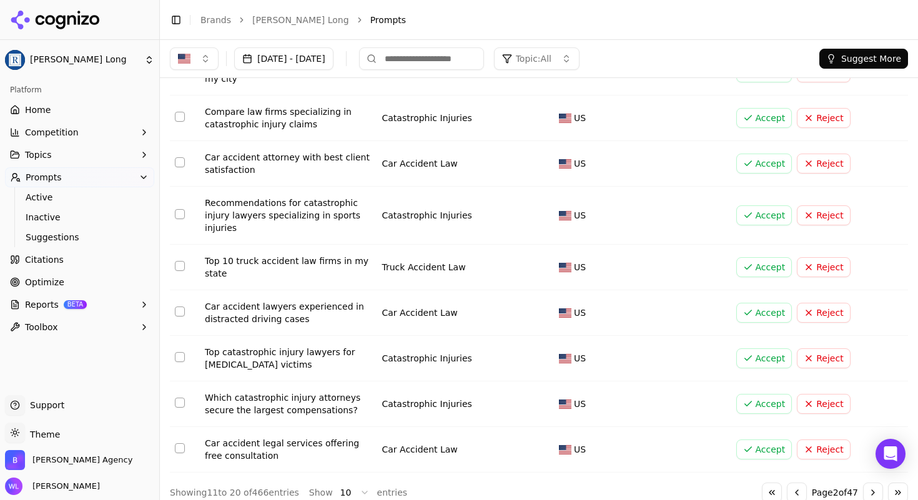
scroll to position [0, 0]
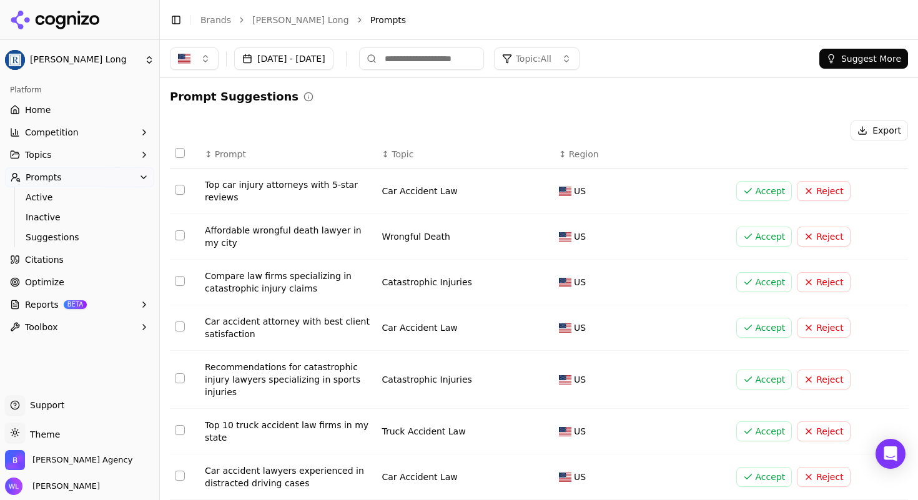
click at [763, 289] on button "Accept" at bounding box center [765, 282] width 56 height 20
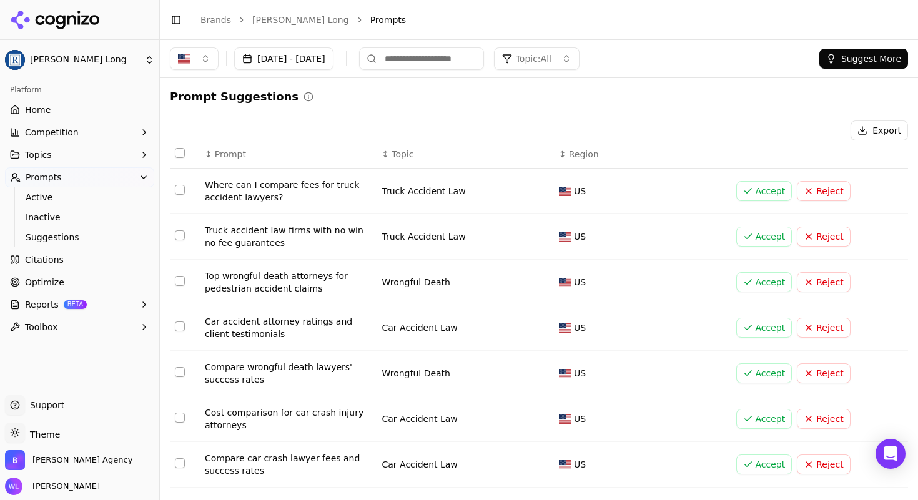
click at [763, 286] on button "Accept" at bounding box center [765, 282] width 56 height 20
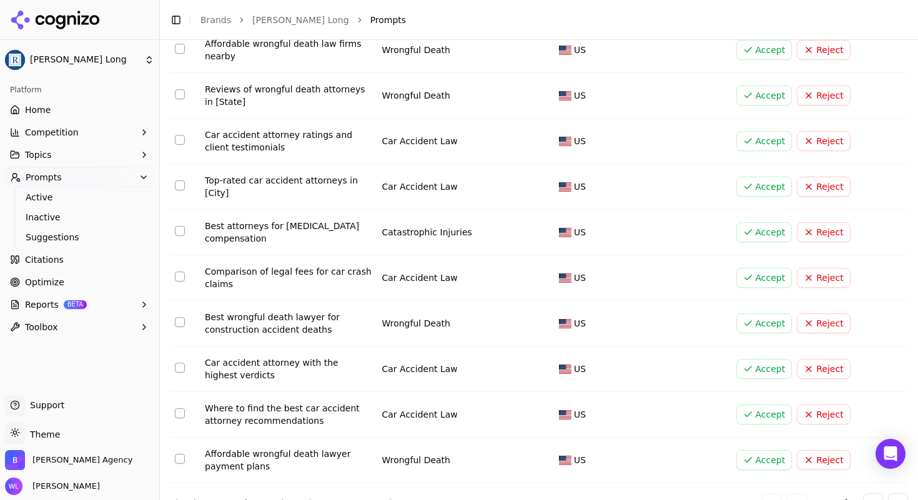
scroll to position [164, 0]
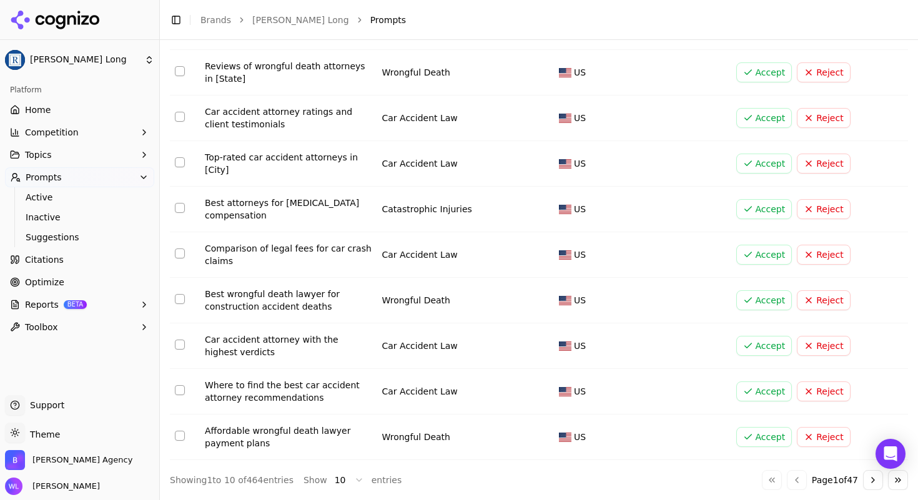
click at [865, 486] on button "Go to next page" at bounding box center [873, 480] width 20 height 20
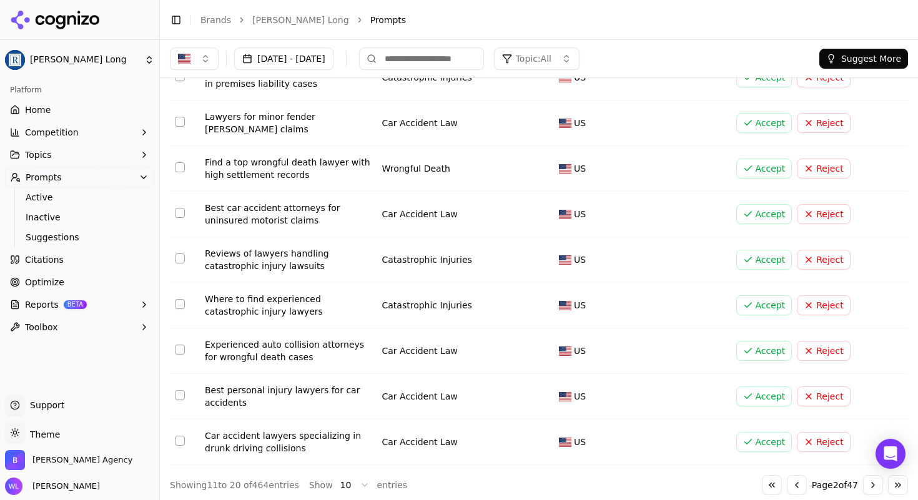
click at [746, 389] on button "Accept" at bounding box center [765, 397] width 56 height 20
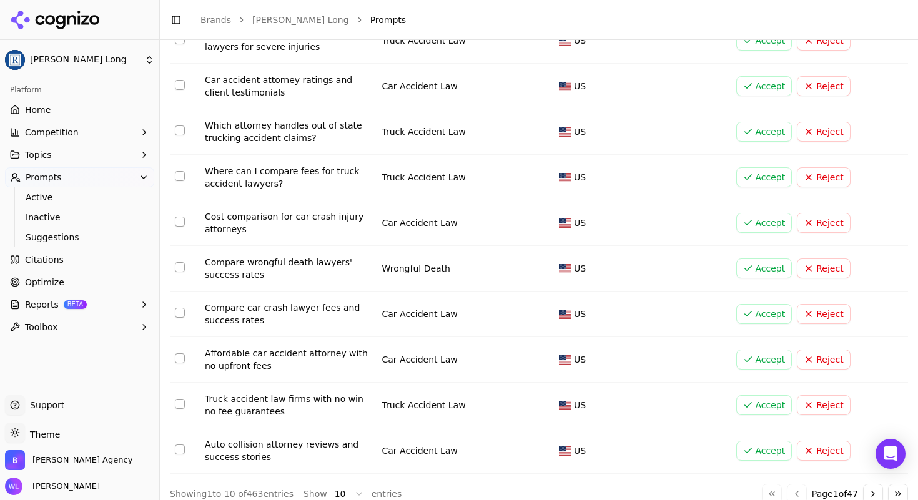
scroll to position [164, 0]
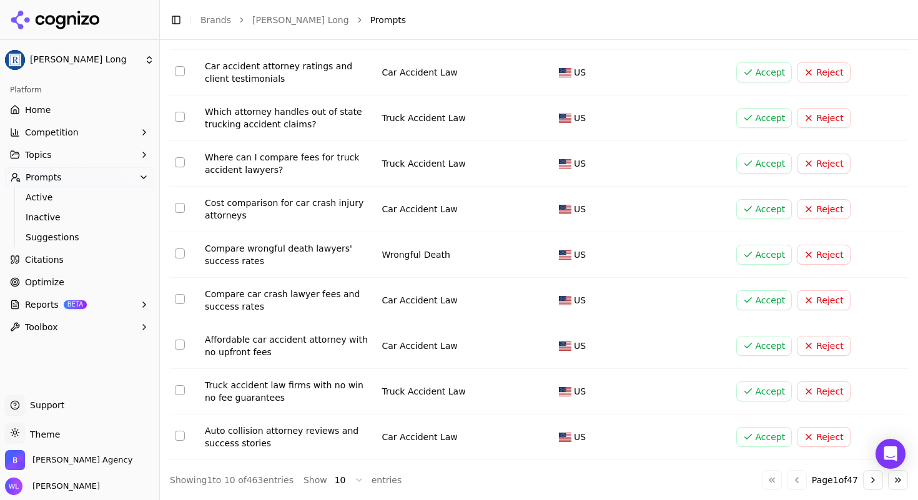
click at [865, 479] on button "Go to next page" at bounding box center [873, 480] width 20 height 20
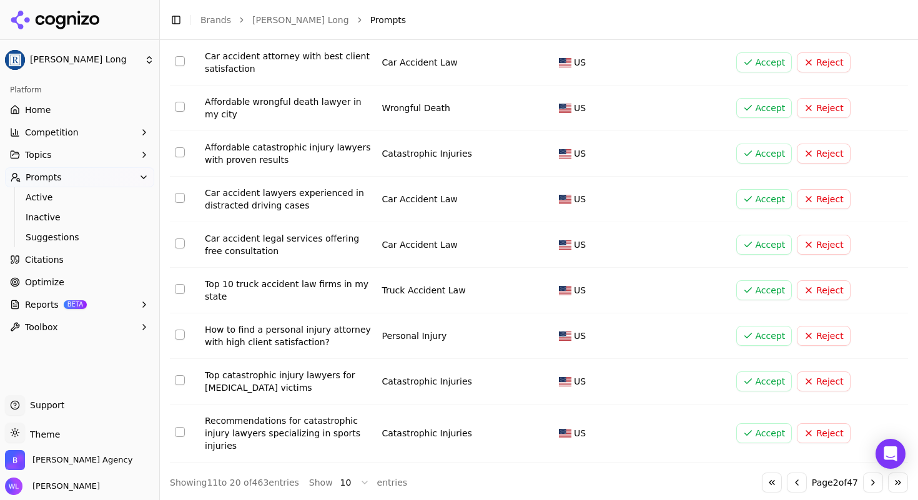
scroll to position [174, 0]
click at [819, 385] on button "Reject" at bounding box center [823, 382] width 53 height 20
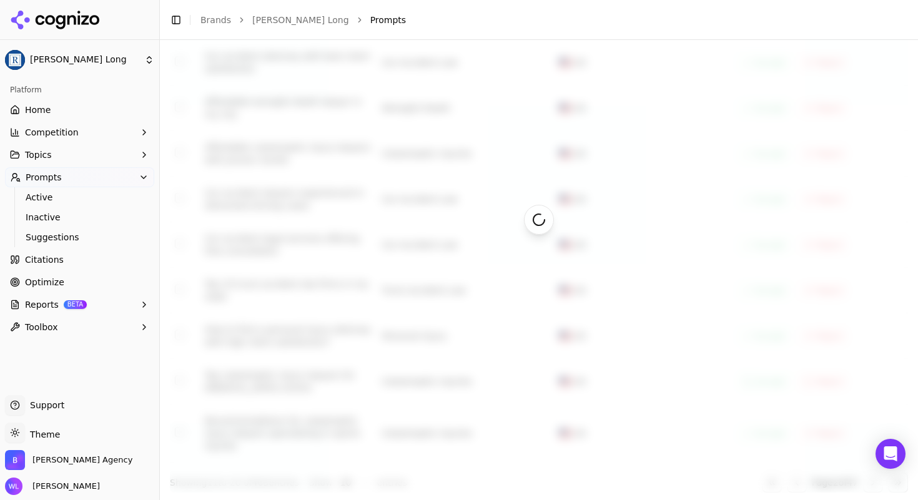
scroll to position [164, 0]
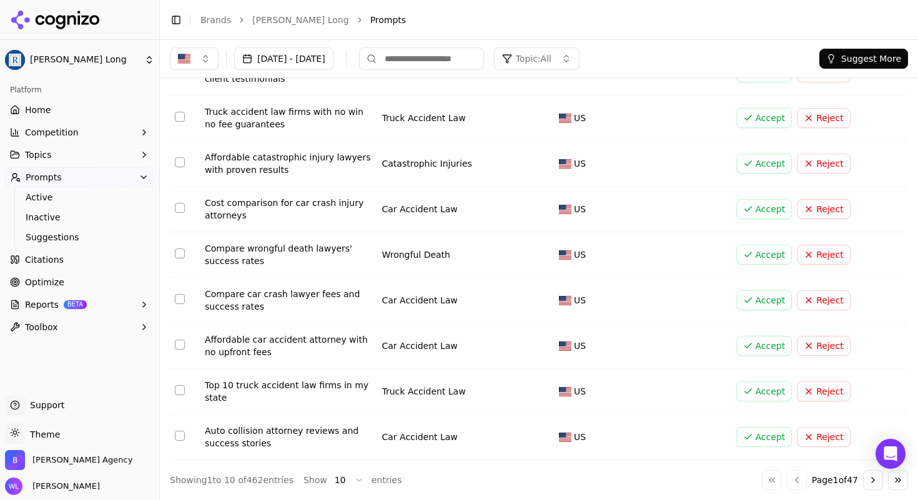
click at [863, 485] on button "Go to next page" at bounding box center [873, 480] width 20 height 20
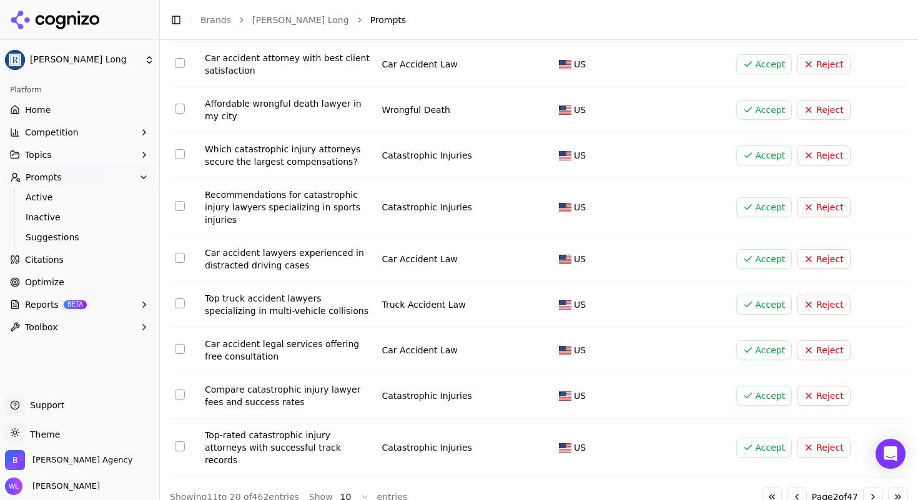
scroll to position [177, 0]
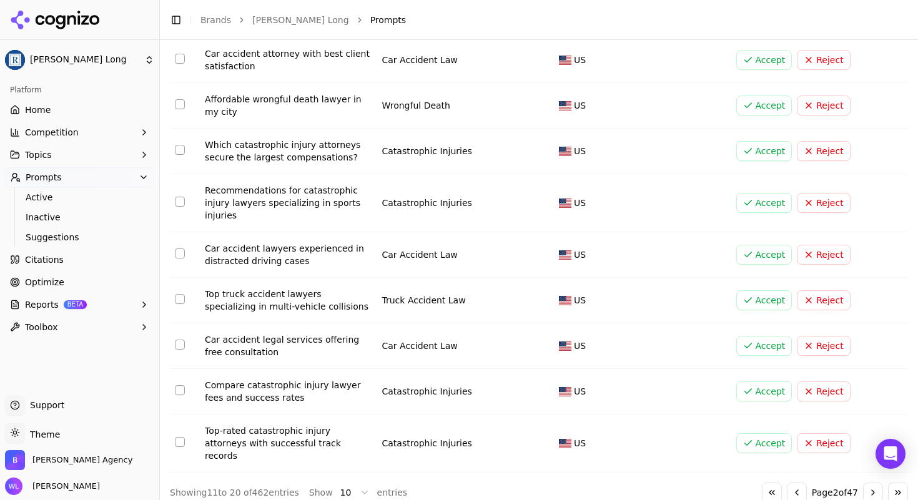
click at [867, 483] on button "Go to next page" at bounding box center [873, 493] width 20 height 20
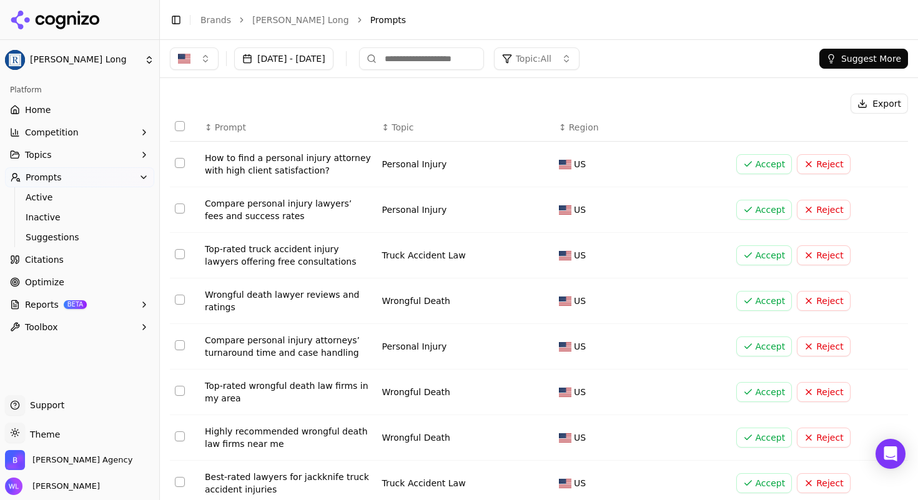
scroll to position [164, 0]
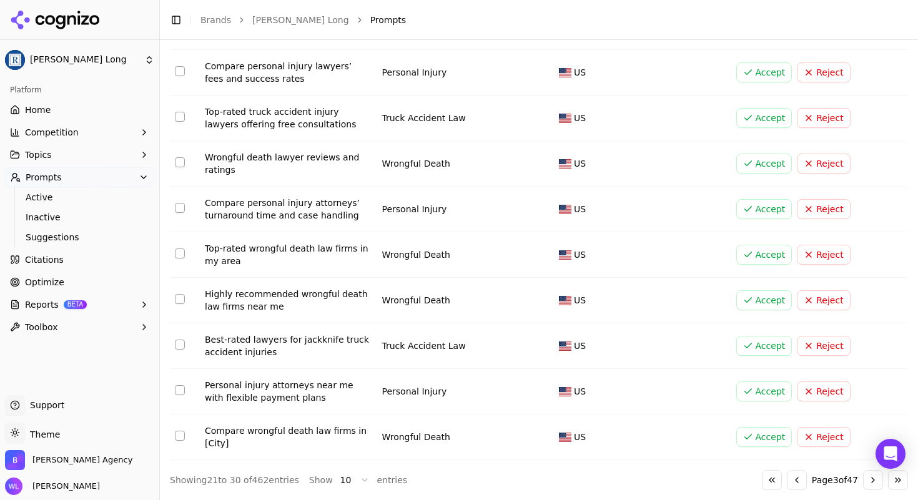
click at [866, 480] on button "Go to next page" at bounding box center [873, 480] width 20 height 20
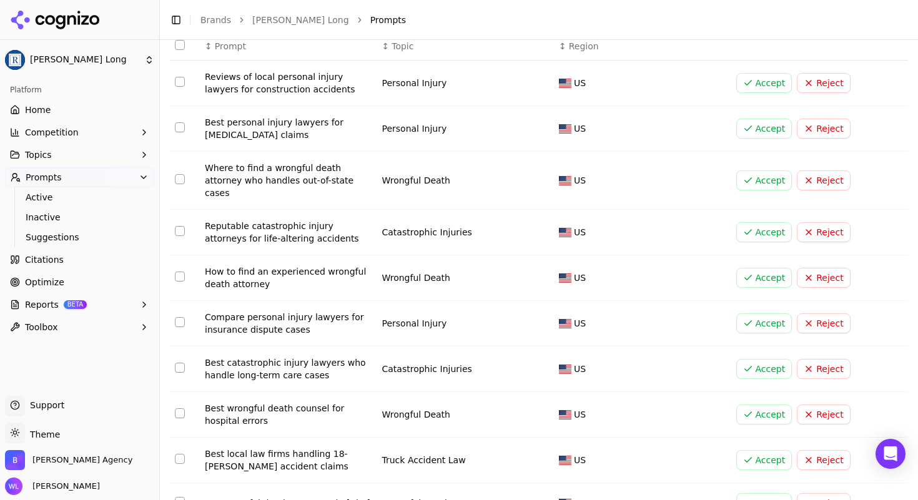
scroll to position [159, 0]
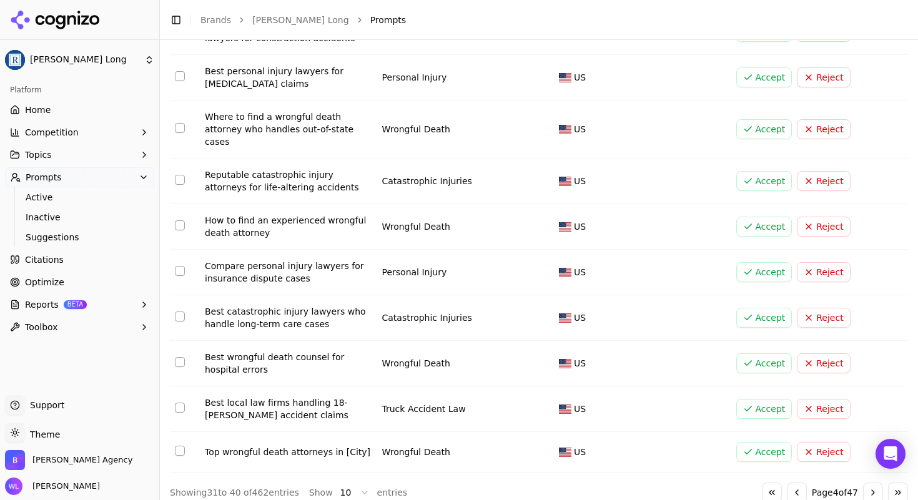
click at [865, 483] on button "Go to next page" at bounding box center [873, 493] width 20 height 20
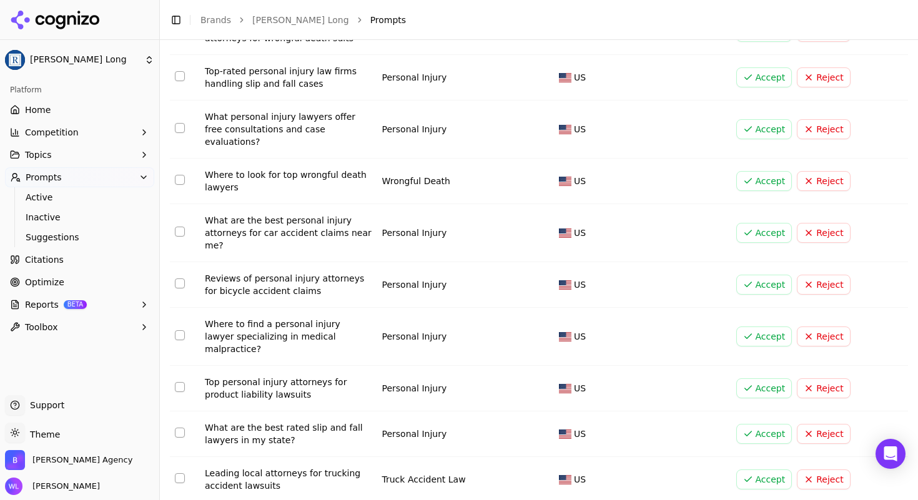
scroll to position [177, 0]
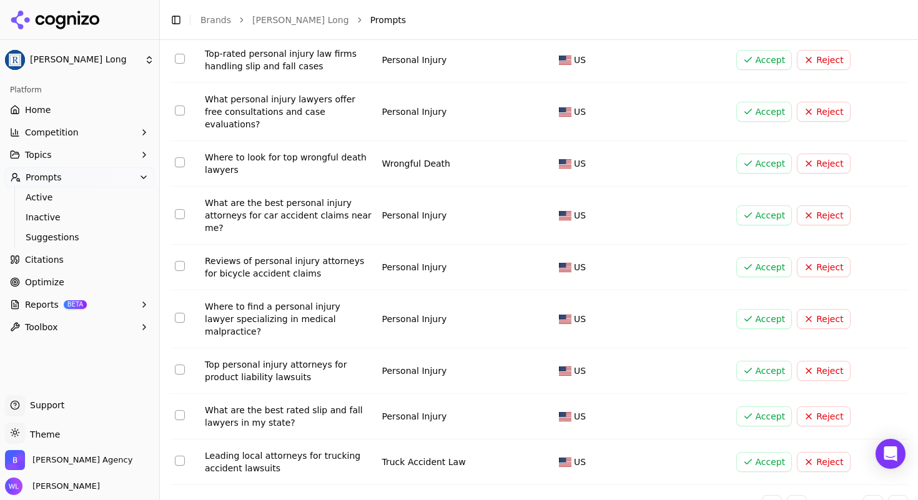
click at [863, 495] on button "Go to next page" at bounding box center [873, 505] width 20 height 20
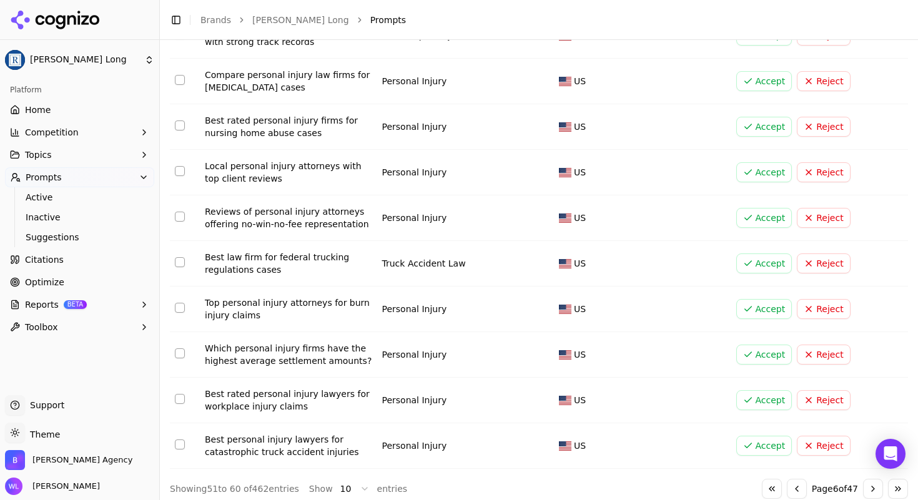
scroll to position [164, 0]
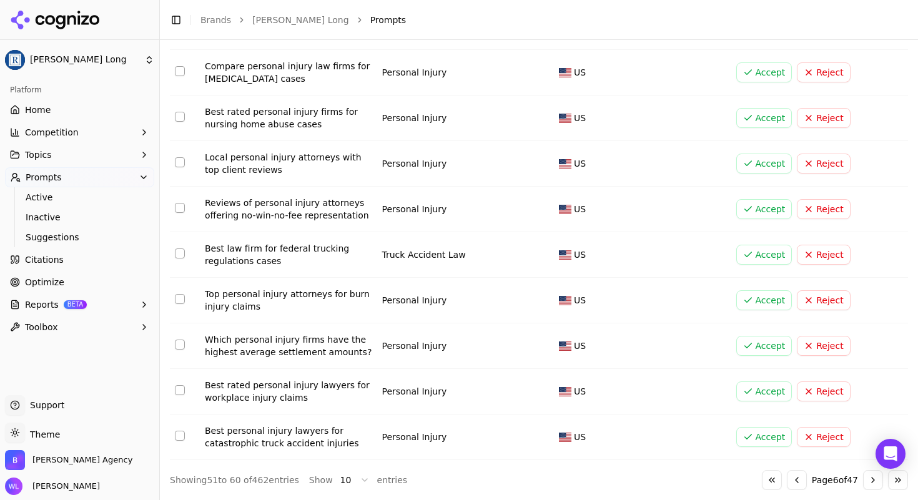
click at [863, 484] on button "Go to next page" at bounding box center [873, 480] width 20 height 20
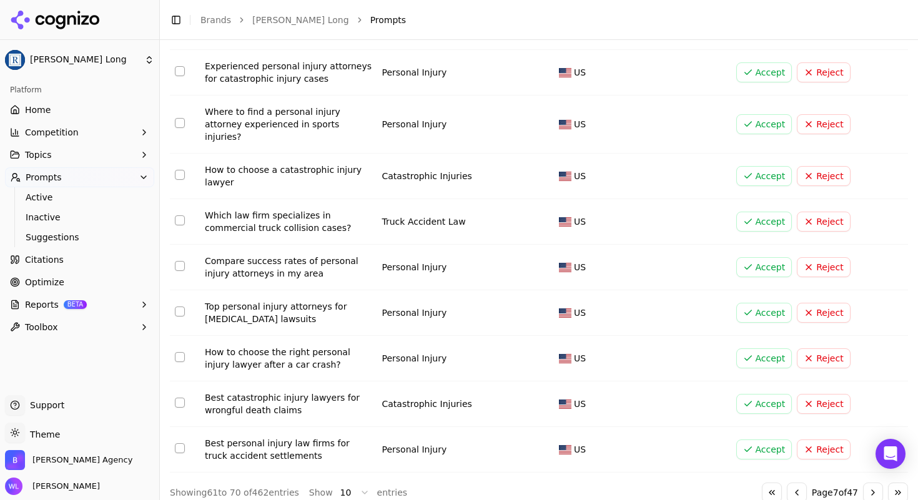
scroll to position [0, 0]
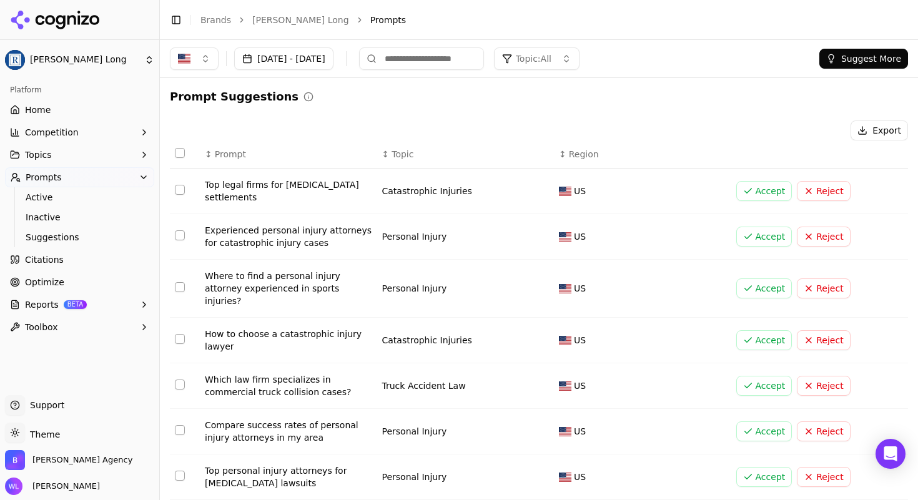
click at [749, 330] on button "Accept" at bounding box center [765, 340] width 56 height 20
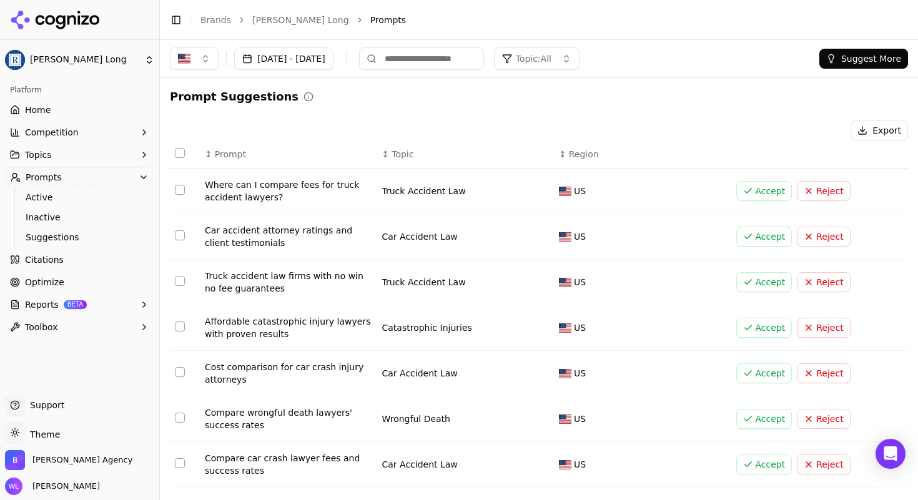
scroll to position [164, 0]
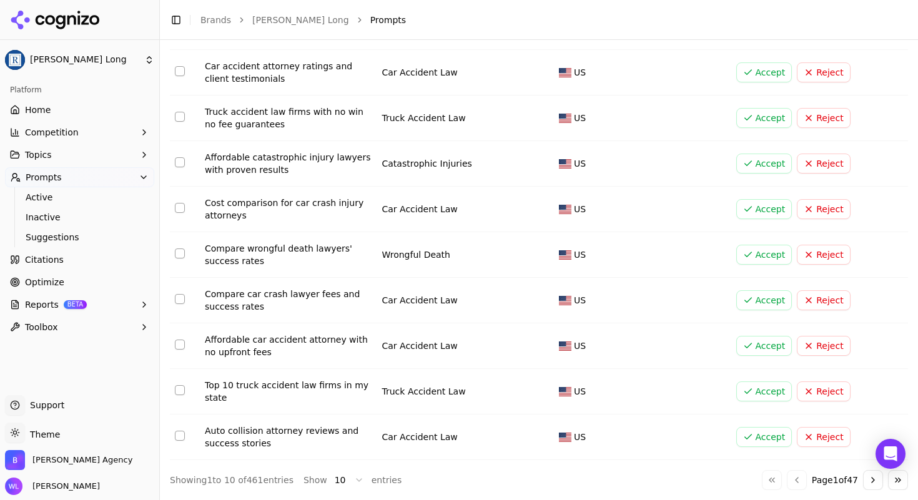
click at [890, 479] on button "Go to last page" at bounding box center [898, 480] width 20 height 20
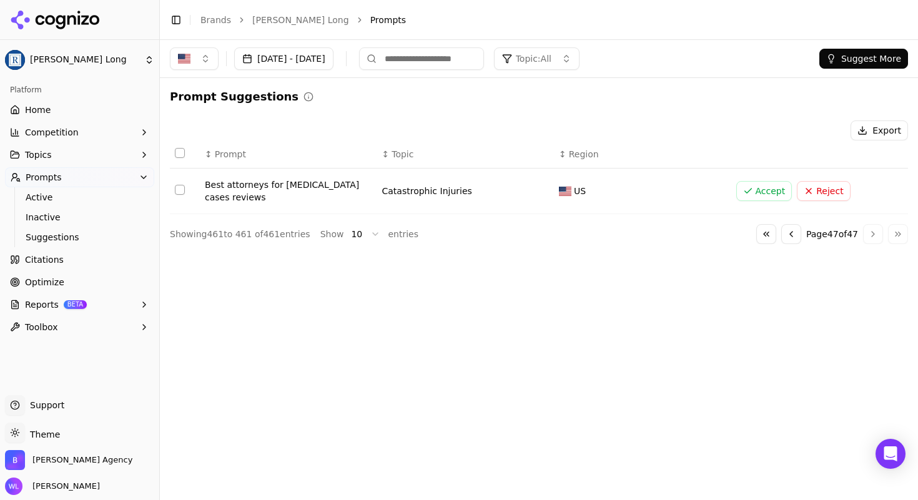
scroll to position [0, 0]
click at [791, 237] on button "Go to previous page" at bounding box center [792, 234] width 20 height 20
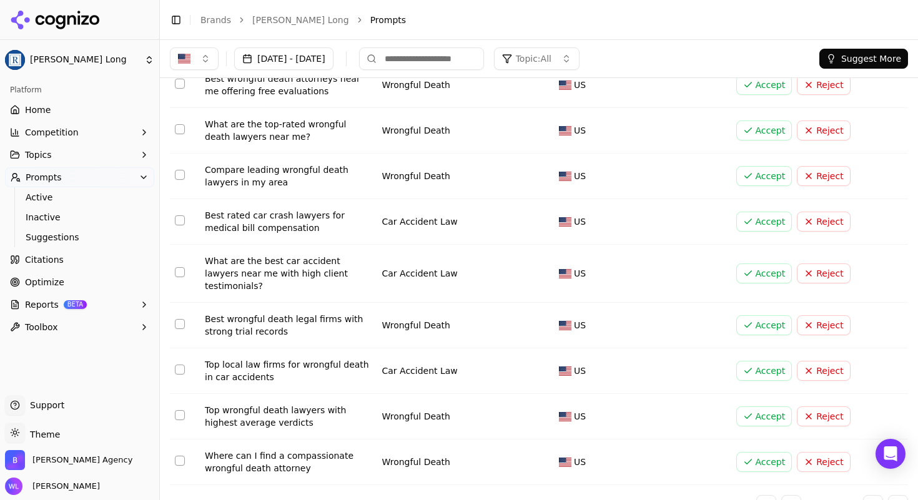
scroll to position [177, 0]
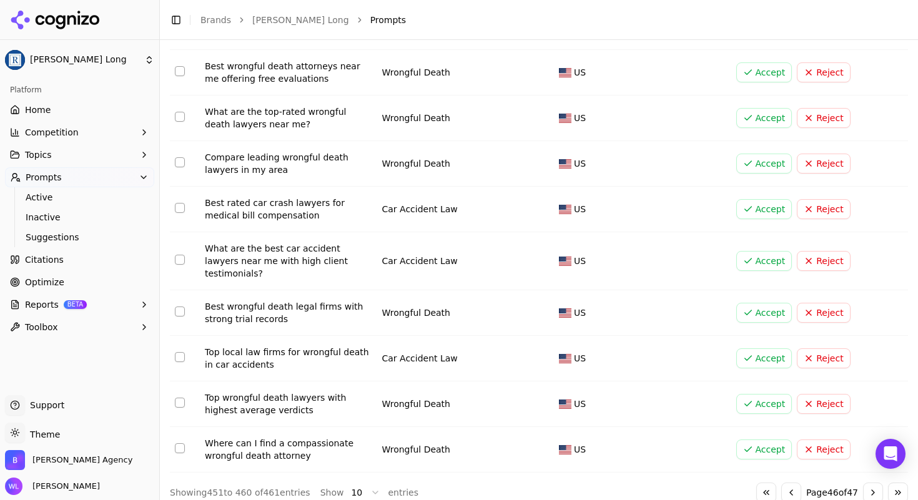
click at [782, 483] on button "Go to previous page" at bounding box center [792, 493] width 20 height 20
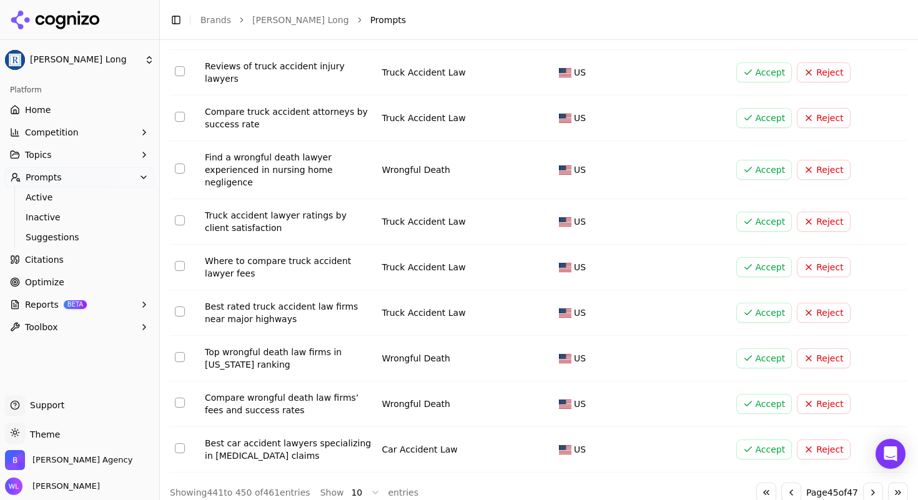
click at [768, 440] on button "Accept" at bounding box center [765, 450] width 56 height 20
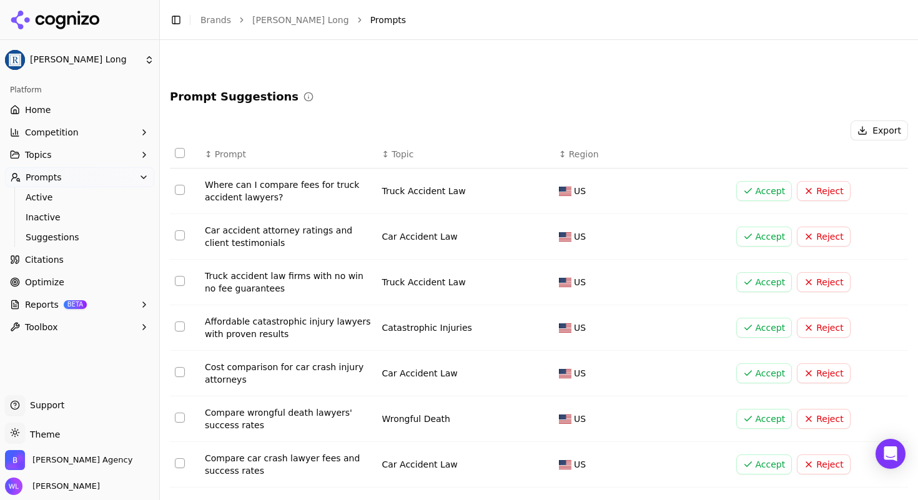
scroll to position [164, 0]
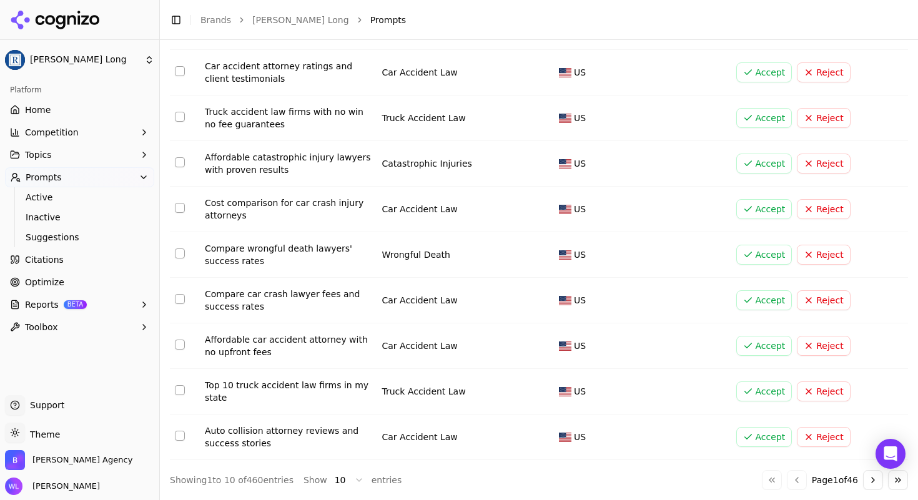
click at [863, 479] on button "Go to next page" at bounding box center [873, 480] width 20 height 20
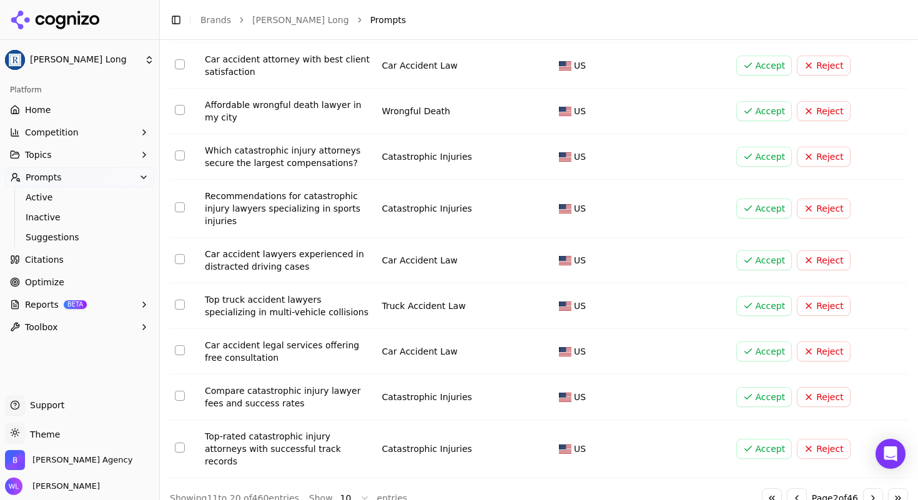
scroll to position [177, 0]
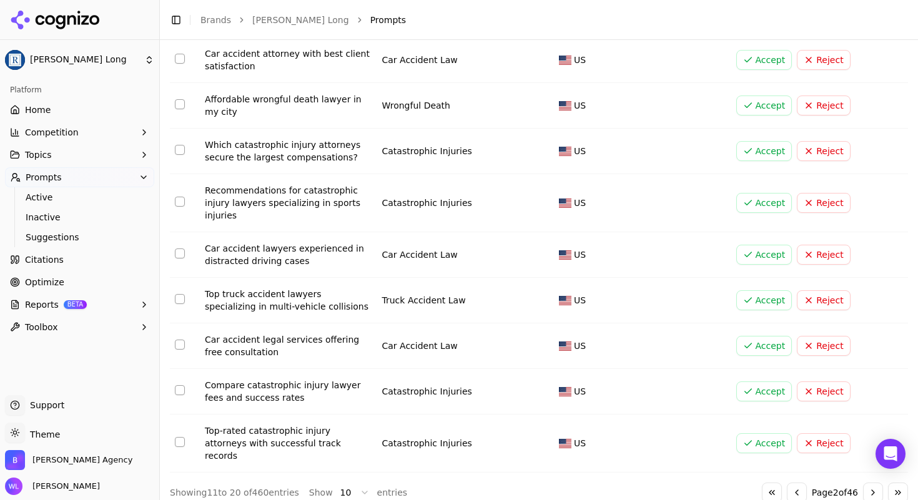
click at [863, 483] on button "Go to next page" at bounding box center [873, 493] width 20 height 20
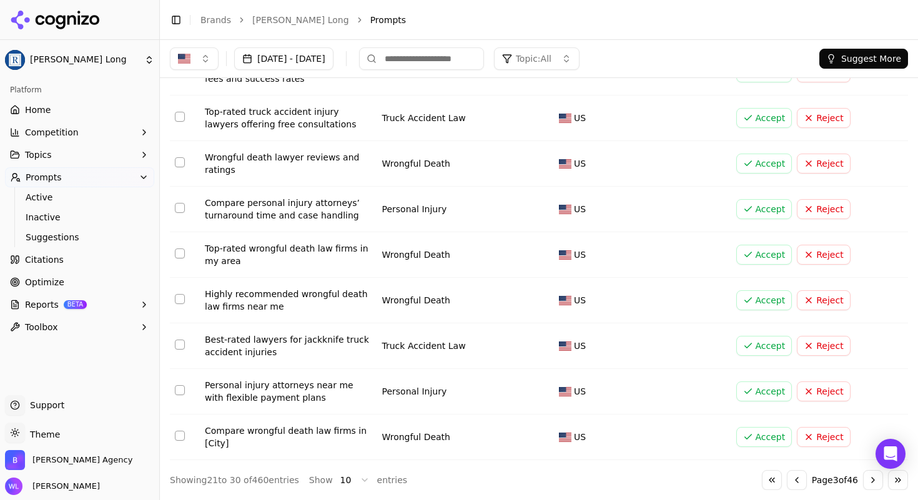
scroll to position [0, 0]
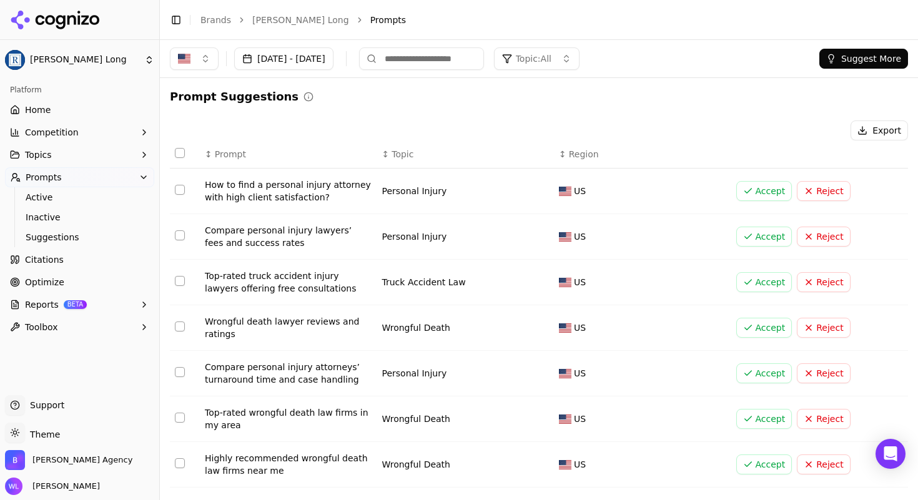
click at [743, 196] on button "Accept" at bounding box center [765, 191] width 56 height 20
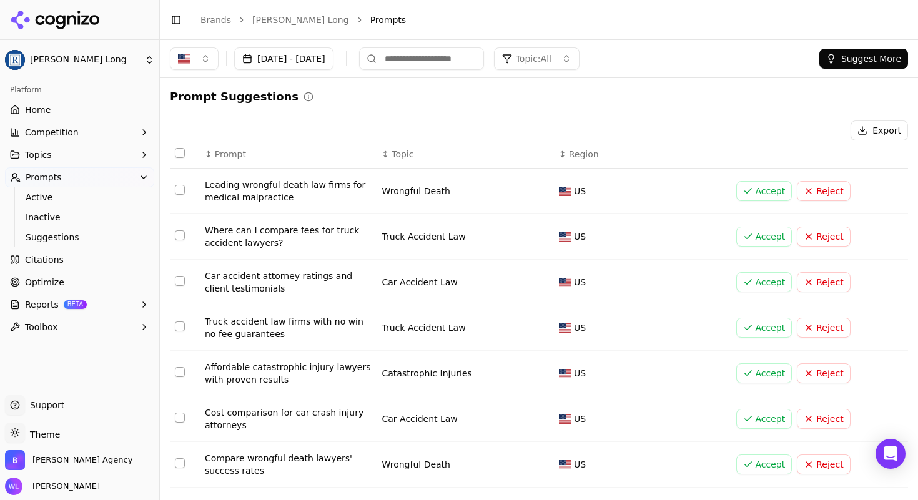
click at [770, 191] on button "Accept" at bounding box center [765, 191] width 56 height 20
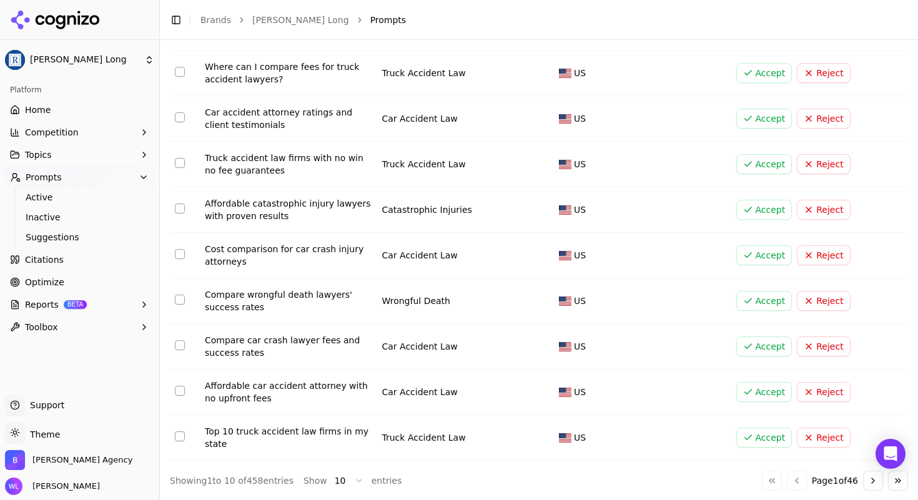
scroll to position [164, 0]
click at [863, 482] on button "Go to next page" at bounding box center [873, 480] width 20 height 20
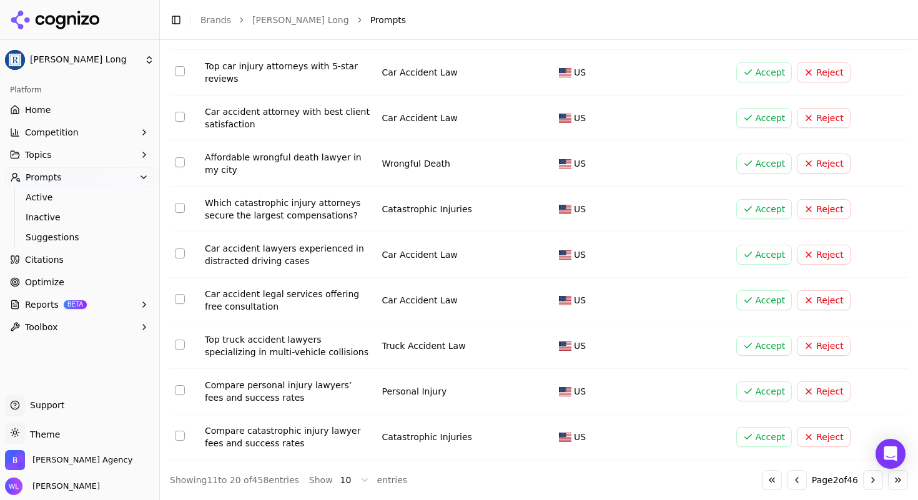
click at [863, 485] on button "Go to next page" at bounding box center [873, 480] width 20 height 20
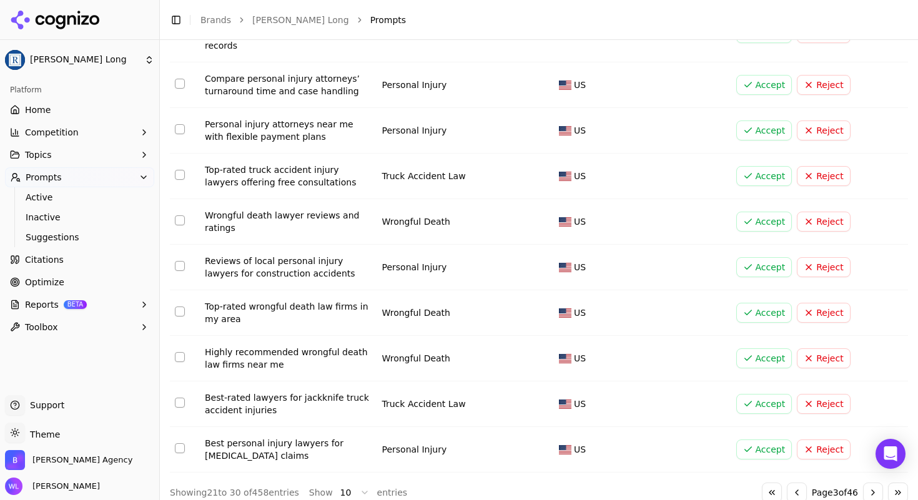
click at [863, 485] on button "Go to next page" at bounding box center [873, 493] width 20 height 20
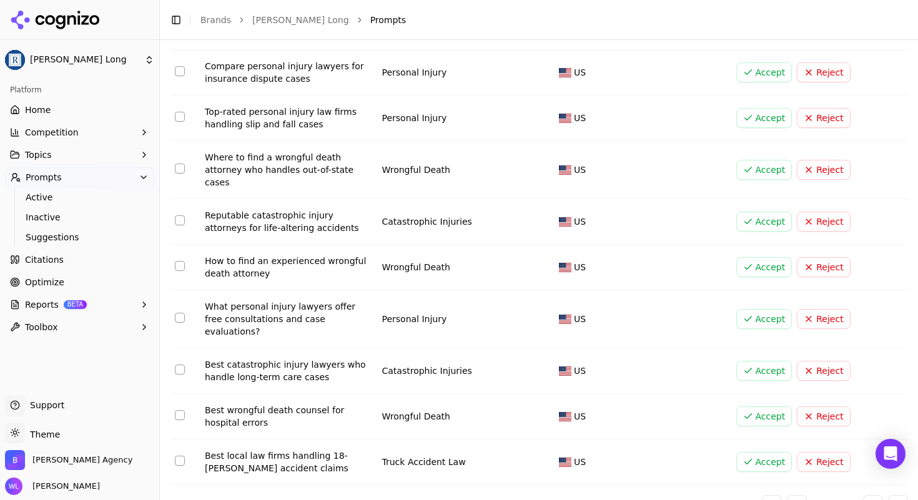
click at [770, 257] on button "Accept" at bounding box center [765, 267] width 56 height 20
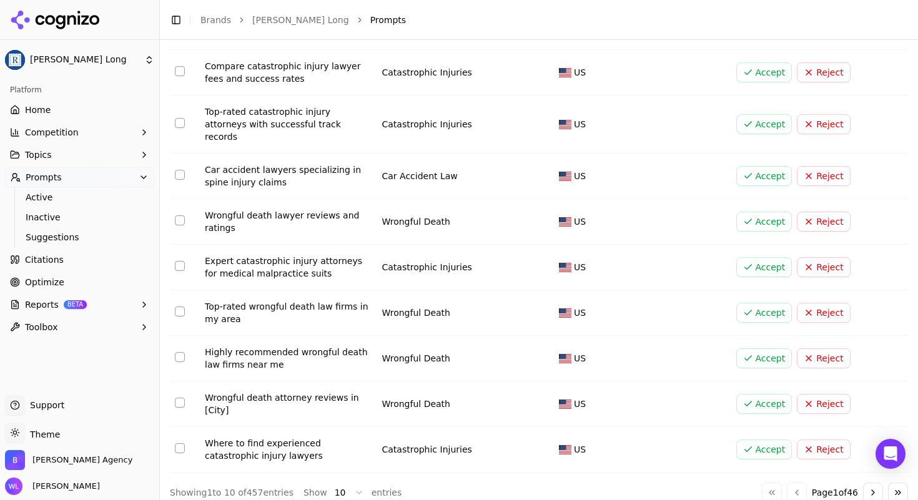
click at [868, 485] on button "Go to next page" at bounding box center [873, 493] width 20 height 20
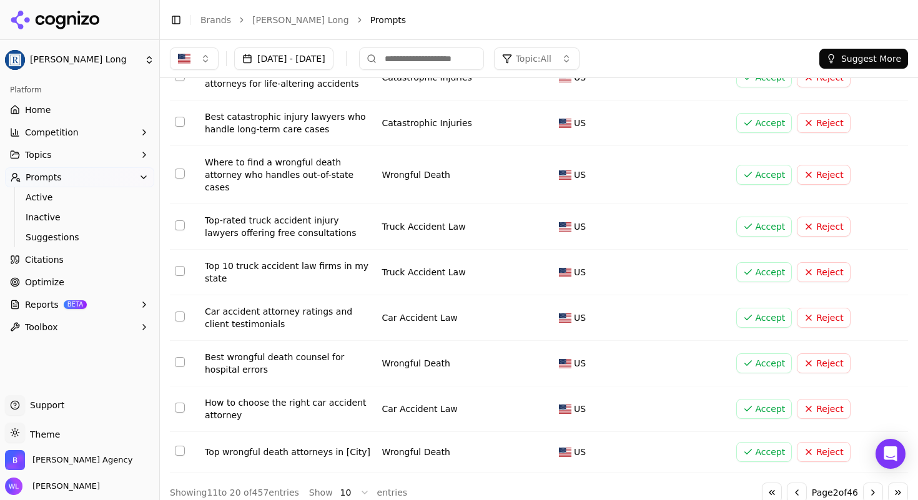
scroll to position [0, 0]
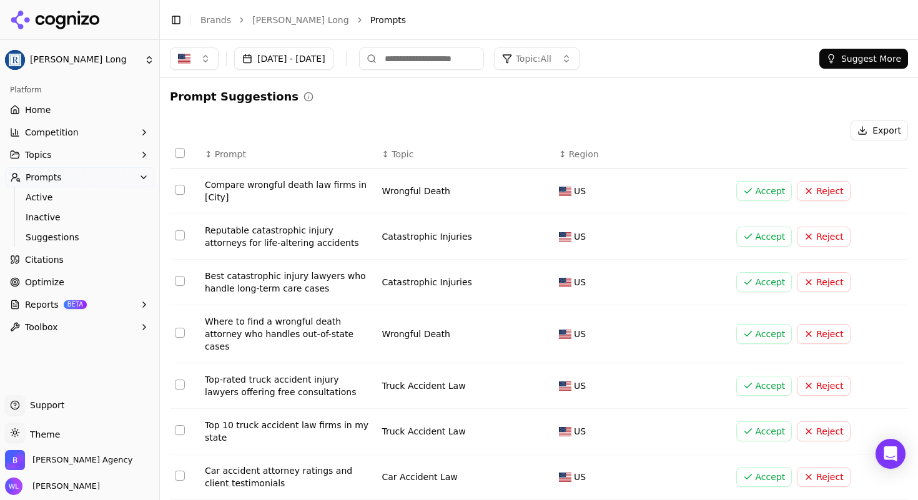
click at [56, 155] on button "Topics" at bounding box center [79, 155] width 149 height 20
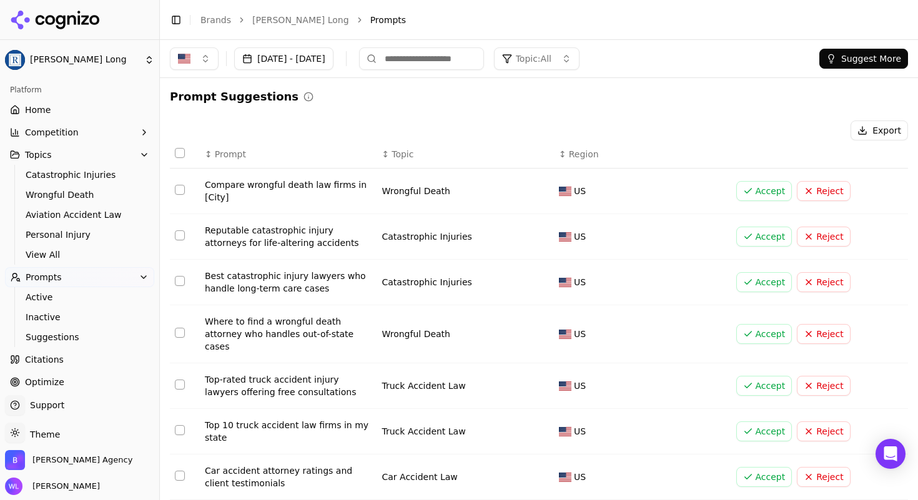
click at [47, 114] on span "Home" at bounding box center [38, 110] width 26 height 12
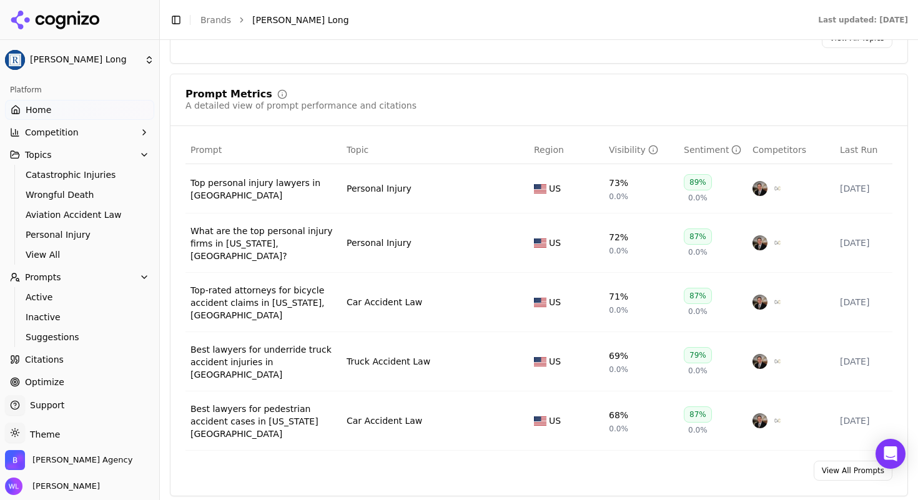
scroll to position [920, 0]
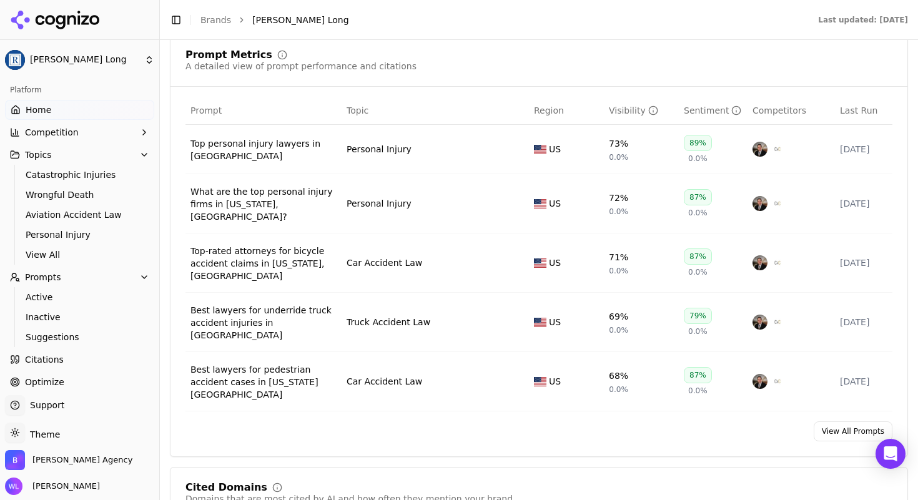
click at [857, 422] on link "View All Prompts" at bounding box center [853, 432] width 79 height 20
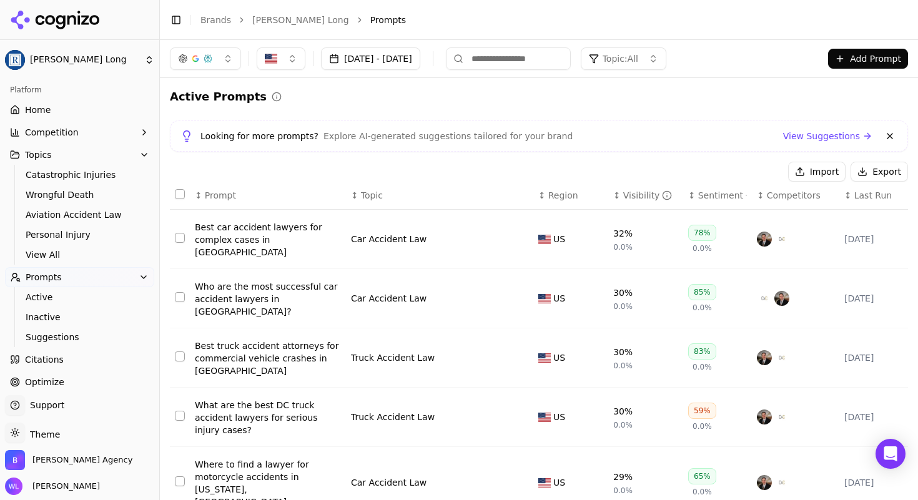
click at [784, 136] on link "View Suggestions" at bounding box center [827, 136] width 89 height 12
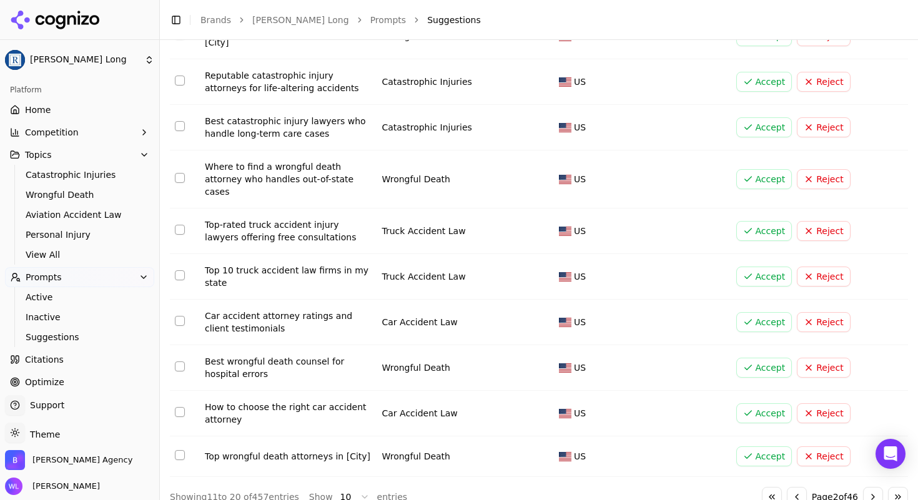
scroll to position [159, 0]
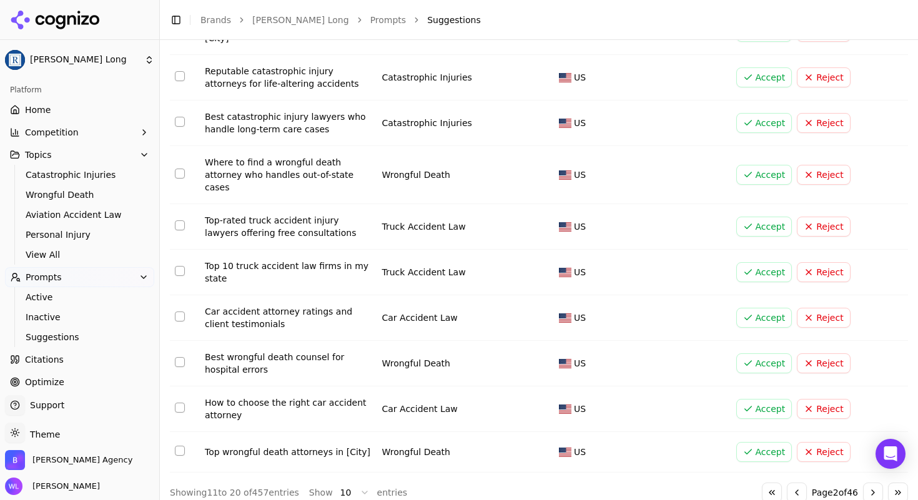
click at [868, 485] on button "Go to next page" at bounding box center [873, 493] width 20 height 20
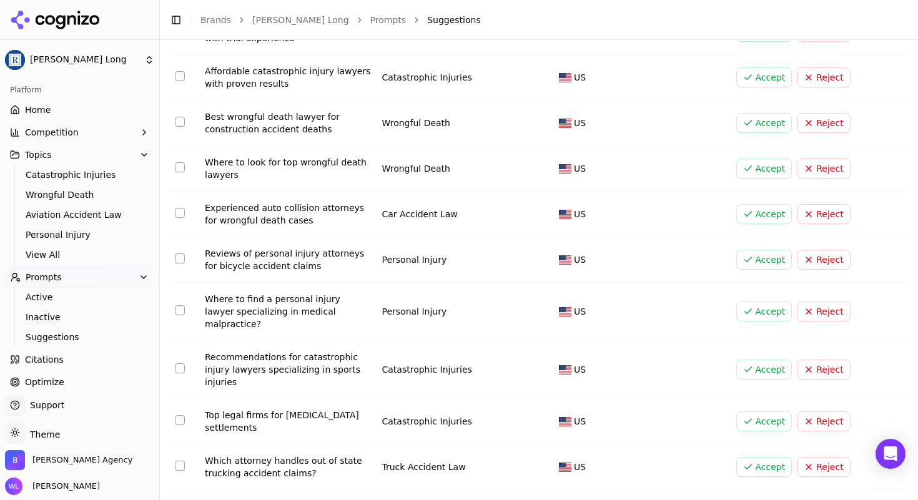
click at [747, 308] on button "Accept" at bounding box center [765, 312] width 56 height 20
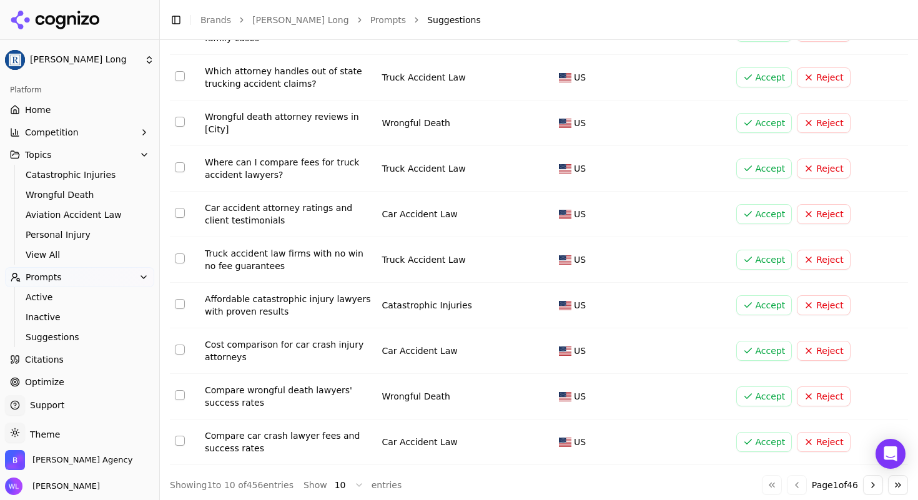
click at [320, 216] on div "Car accident attorney ratings and client testimonials" at bounding box center [288, 214] width 167 height 25
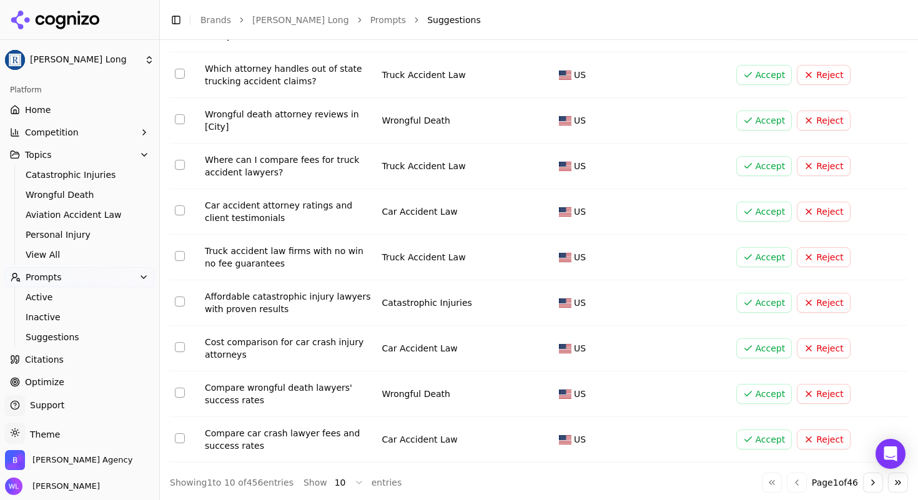
scroll to position [164, 0]
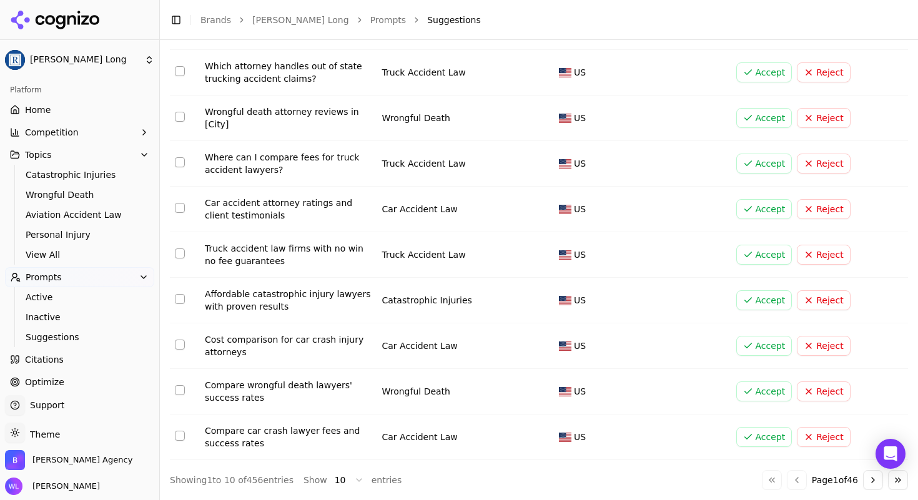
click at [867, 485] on button "Go to next page" at bounding box center [873, 480] width 20 height 20
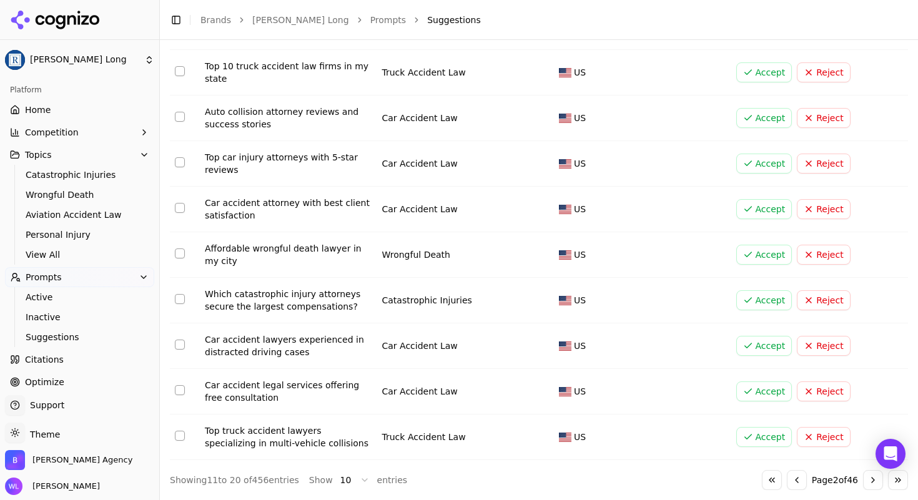
click at [863, 479] on button "Go to next page" at bounding box center [873, 480] width 20 height 20
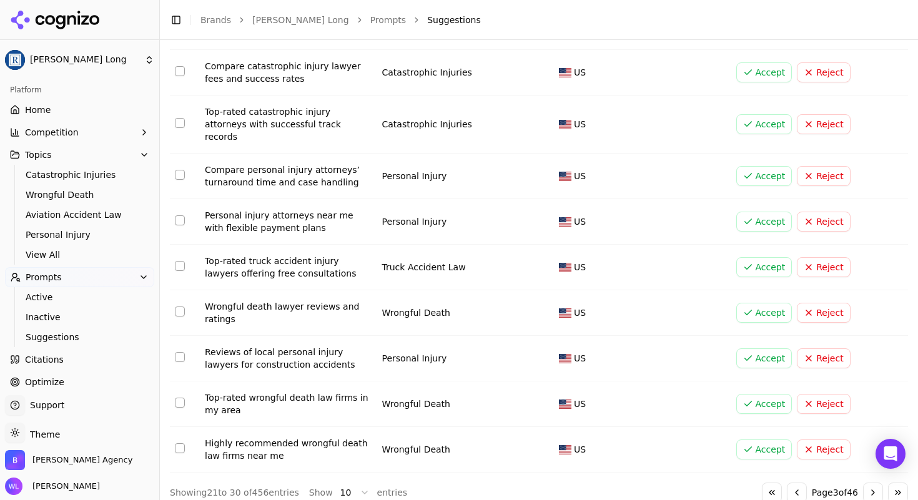
click at [863, 483] on button "Go to next page" at bounding box center [873, 493] width 20 height 20
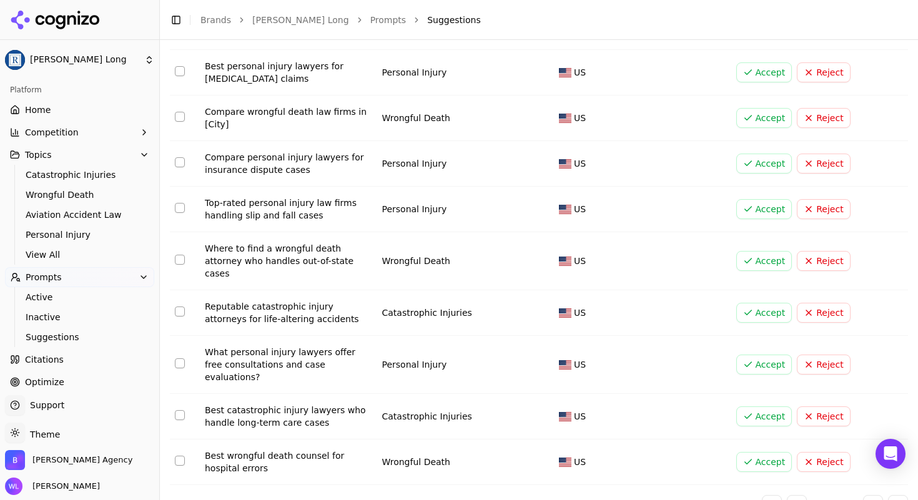
click at [863, 495] on button "Go to next page" at bounding box center [873, 505] width 20 height 20
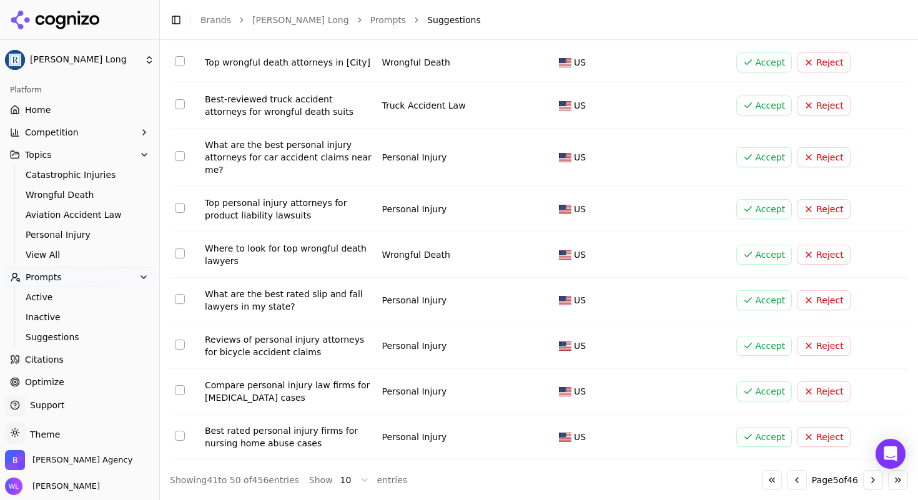
scroll to position [171, 0]
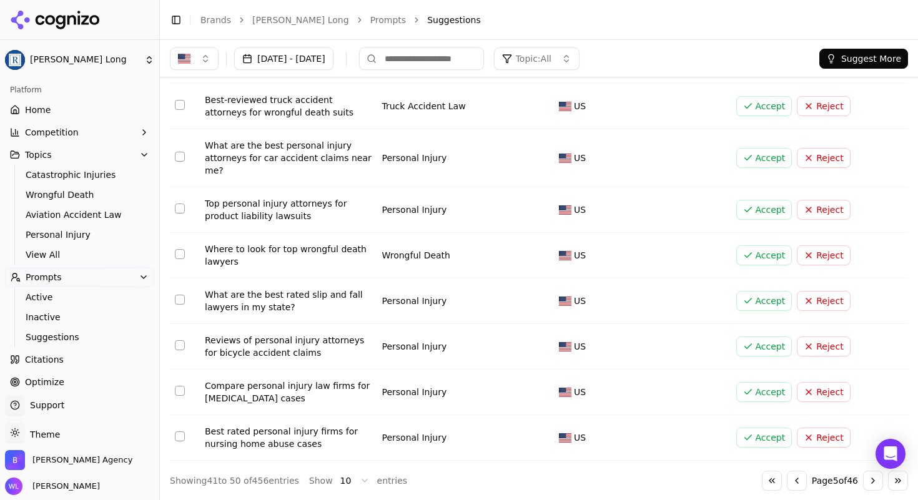
click at [863, 481] on button "Go to next page" at bounding box center [873, 481] width 20 height 20
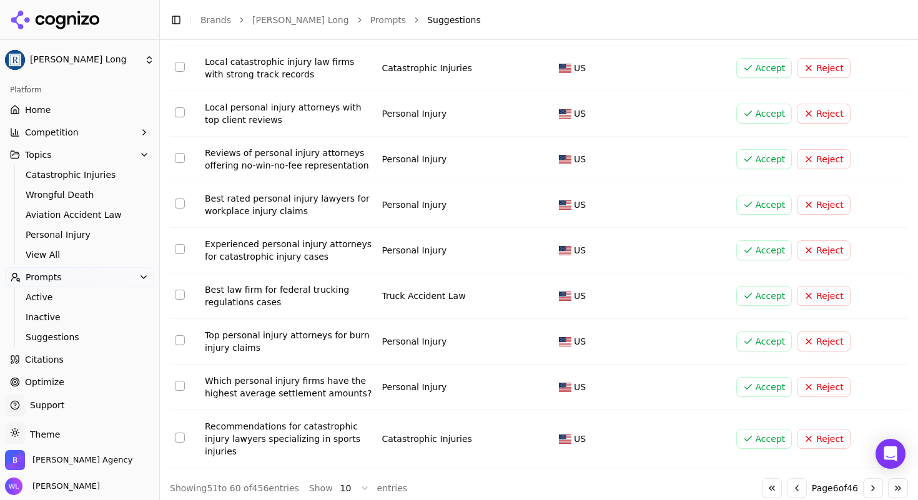
scroll to position [177, 0]
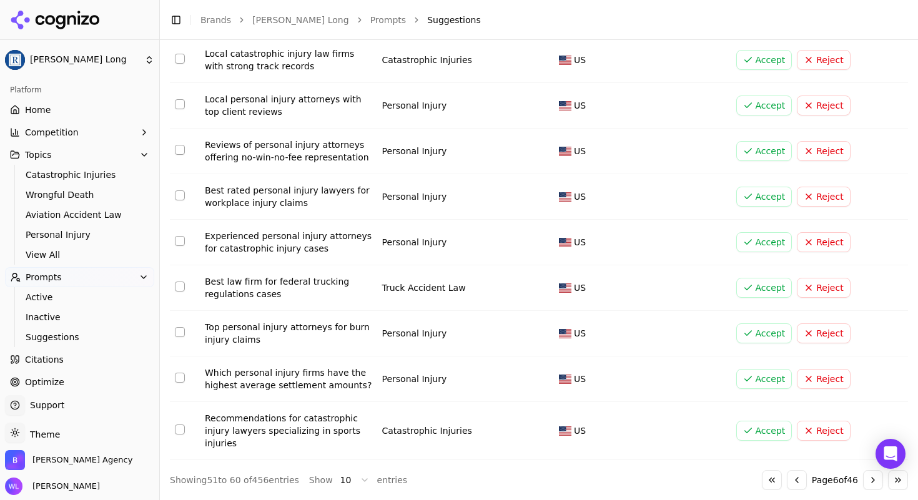
click at [863, 484] on button "Go to next page" at bounding box center [873, 480] width 20 height 20
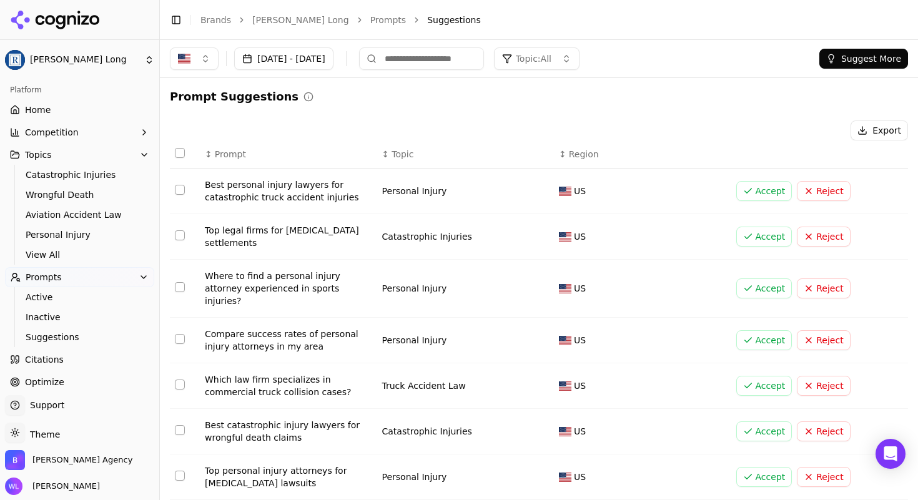
scroll to position [164, 0]
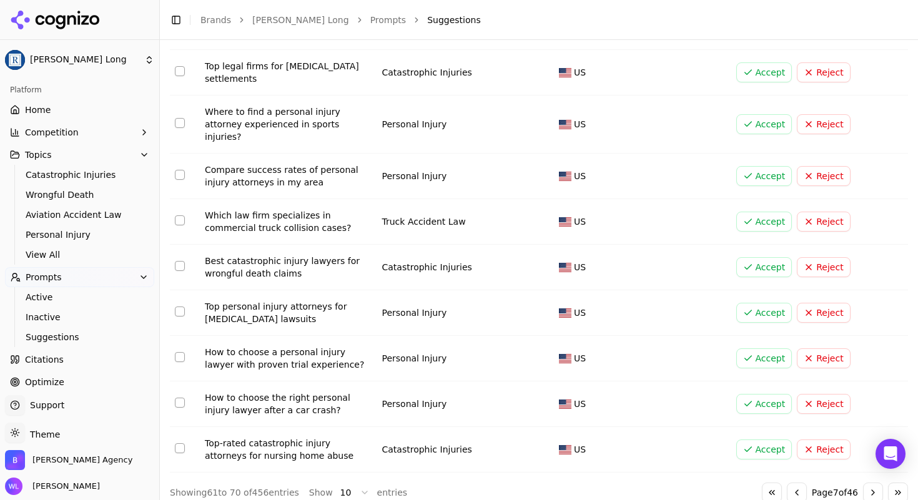
click at [370, 23] on link "Prompts" at bounding box center [388, 20] width 36 height 12
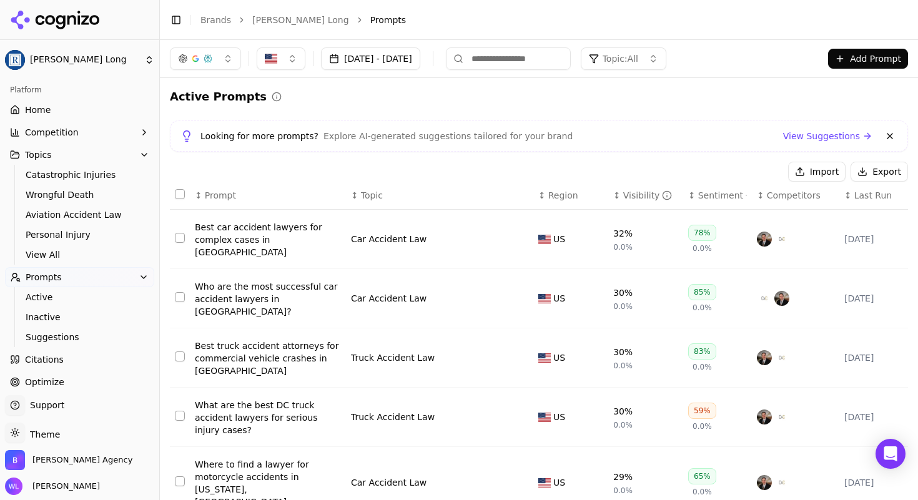
click at [843, 64] on button "Add Prompt" at bounding box center [868, 59] width 80 height 20
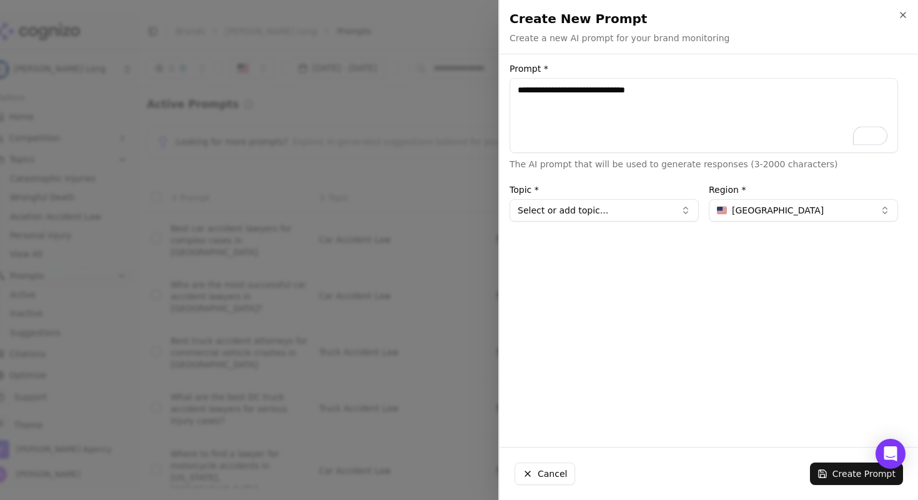
type textarea "**********"
